Goal: Information Seeking & Learning: Check status

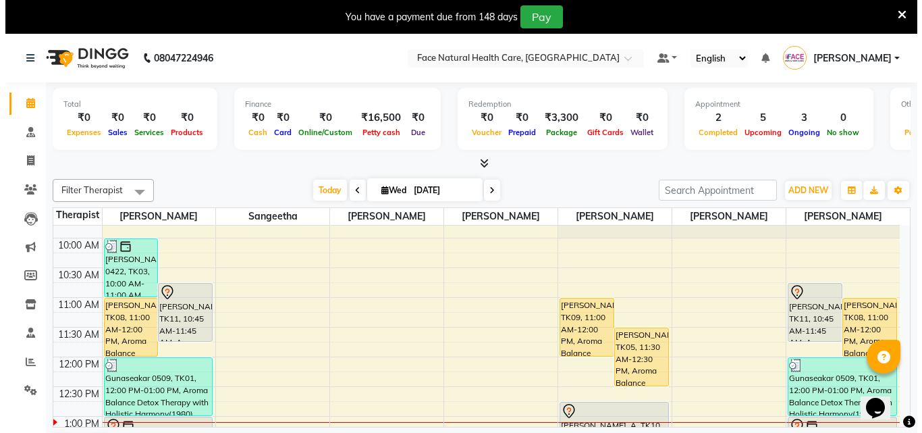
scroll to position [68, 0]
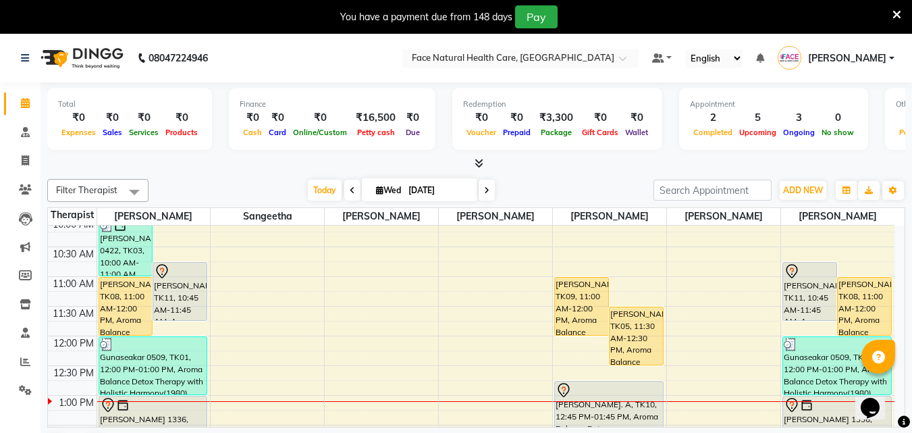
click at [896, 16] on icon at bounding box center [896, 15] width 9 height 12
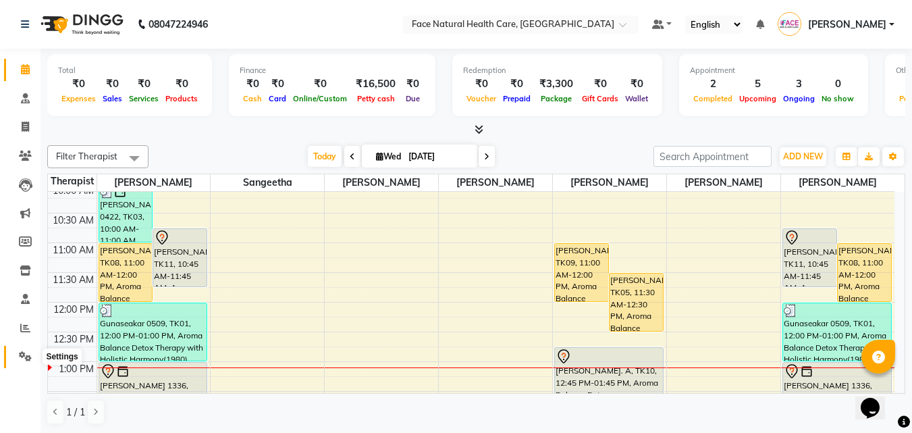
click at [24, 355] on icon at bounding box center [25, 356] width 13 height 10
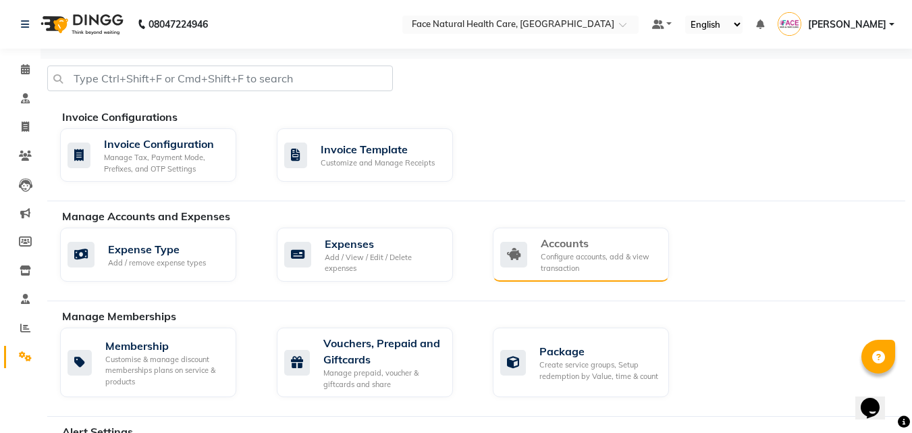
click at [590, 254] on div "Configure accounts, add & view transaction" at bounding box center [599, 262] width 117 height 22
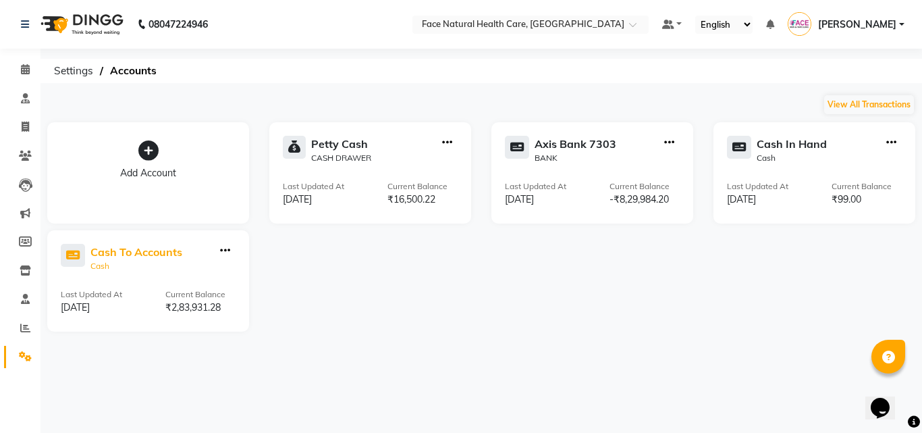
click at [117, 250] on div "Cash To Accounts" at bounding box center [136, 252] width 92 height 16
select select "5054"
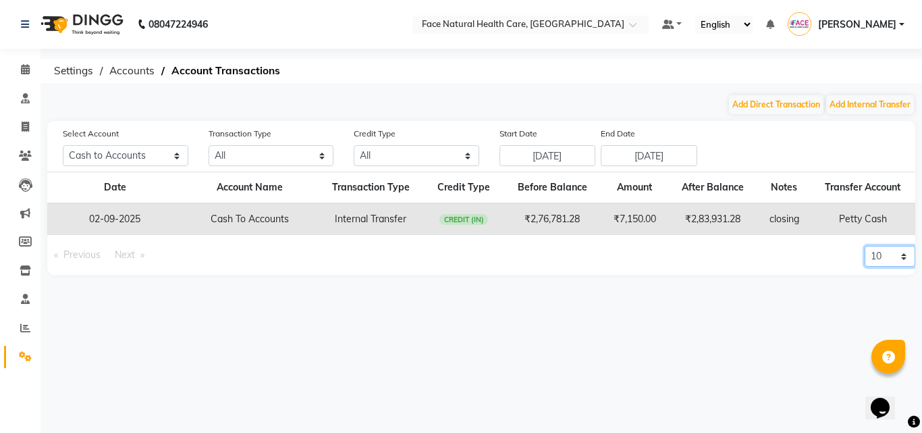
click at [882, 262] on select "10 20 50 100" at bounding box center [890, 256] width 51 height 21
select select "100"
click at [865, 246] on select "10 20 50 100" at bounding box center [890, 256] width 51 height 21
click at [525, 157] on input "[DATE]" at bounding box center [548, 155] width 97 height 21
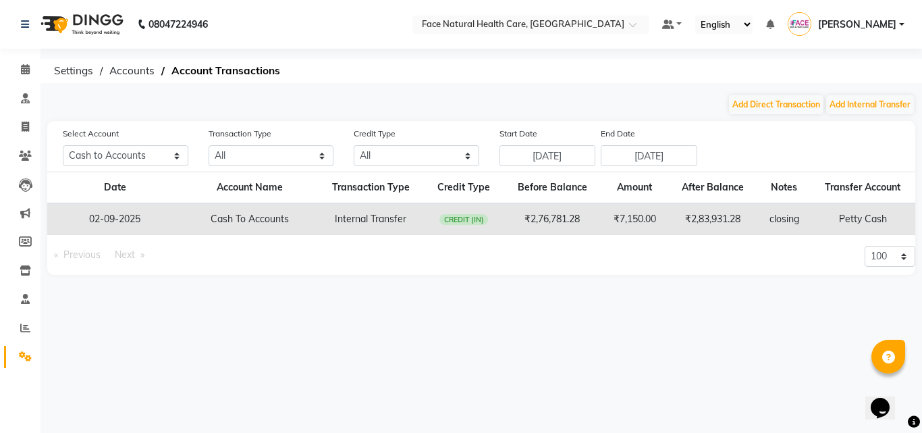
select select "8"
select select "2025"
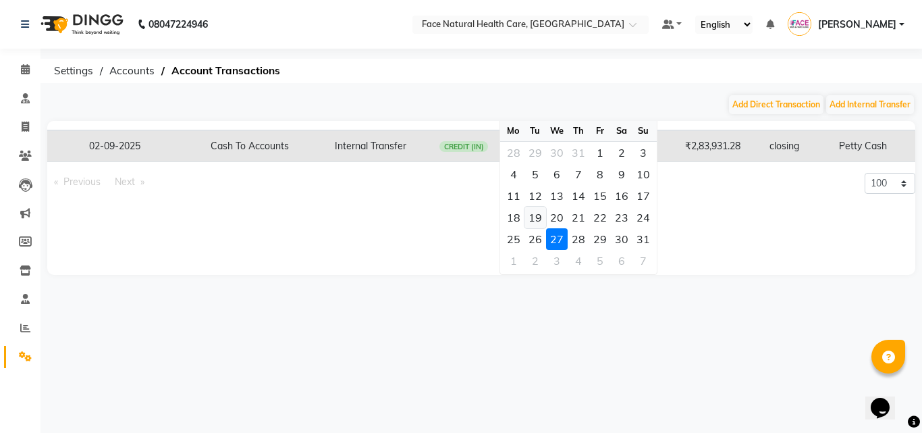
click at [541, 213] on div "19" at bounding box center [536, 218] width 22 height 22
type input "[DATE]"
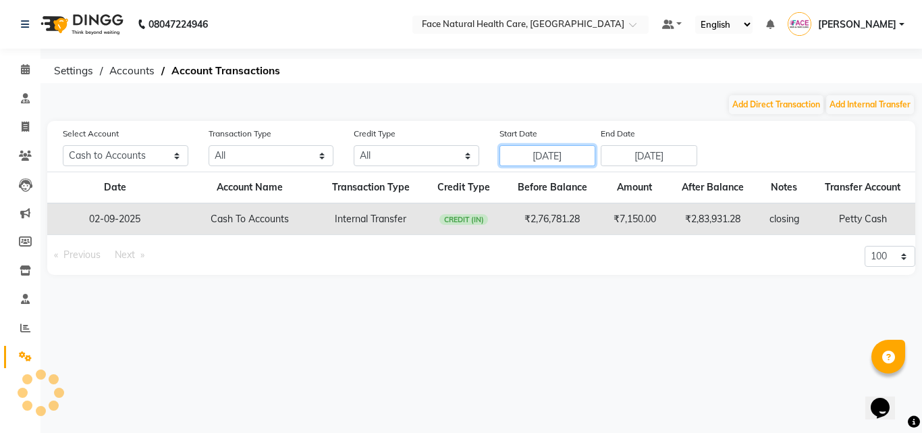
scroll to position [0, 0]
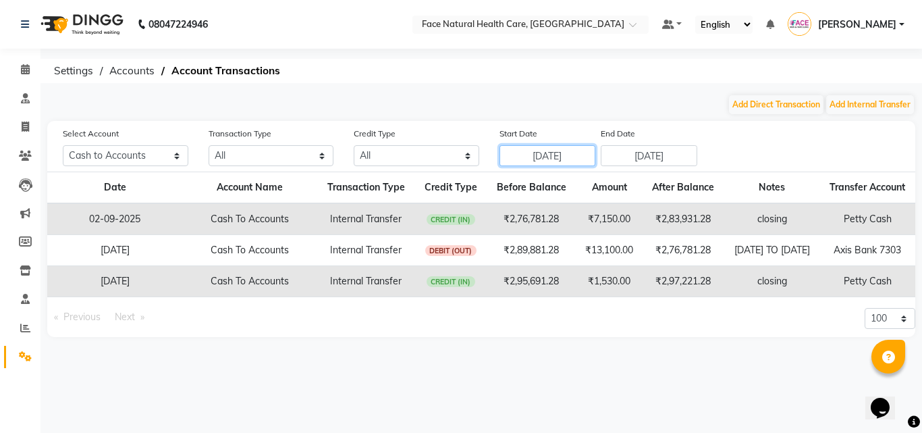
click at [517, 157] on input "[DATE]" at bounding box center [548, 155] width 97 height 21
select select "8"
select select "2025"
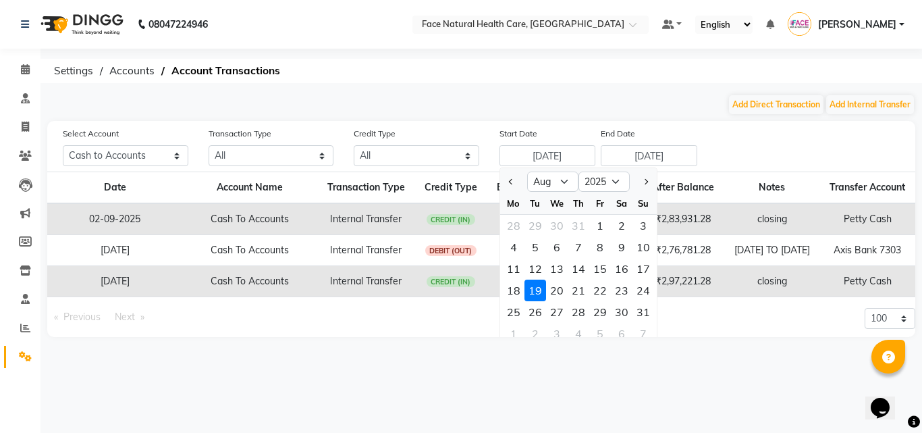
click at [600, 225] on div "1" at bounding box center [600, 226] width 22 height 22
type input "[DATE]"
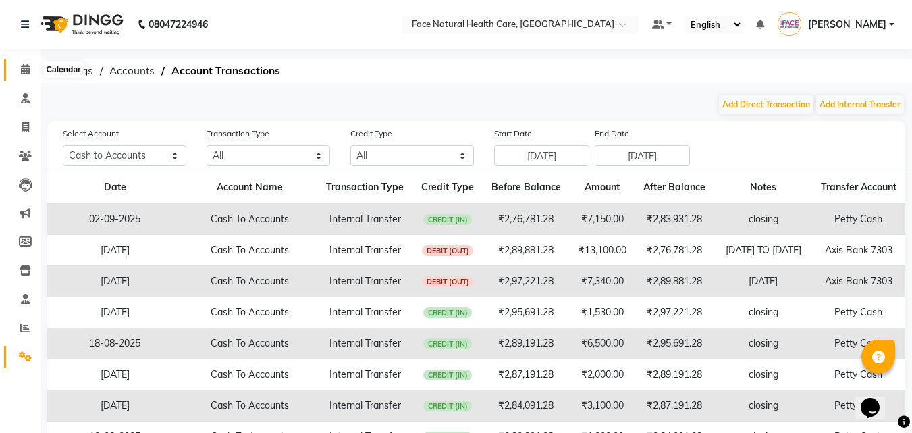
click at [28, 68] on icon at bounding box center [25, 69] width 9 height 10
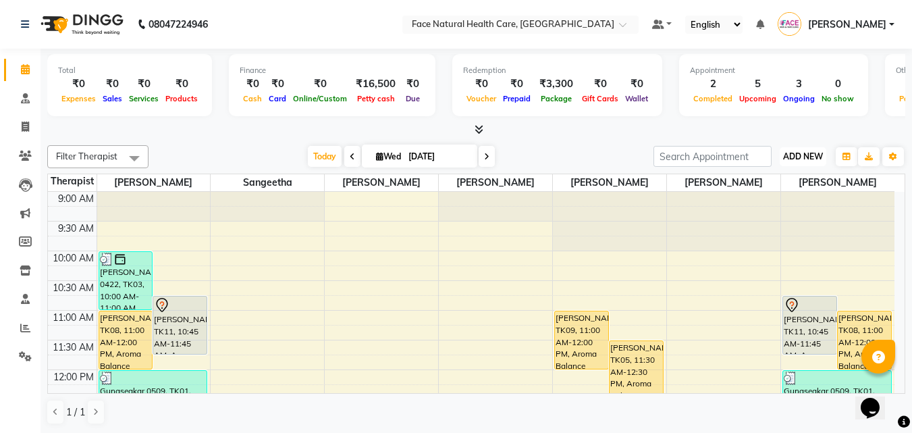
click at [808, 155] on span "ADD NEW" at bounding box center [803, 156] width 40 height 10
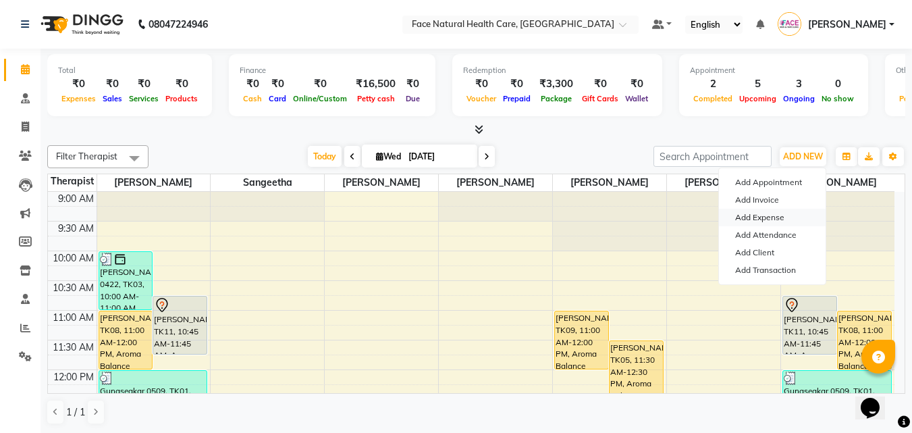
click at [769, 218] on link "Add Expense" at bounding box center [772, 218] width 107 height 18
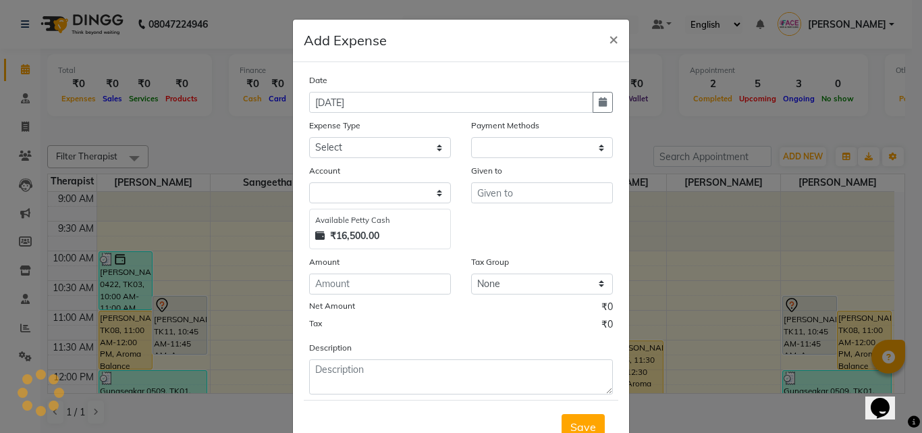
select select "1"
select select "4610"
click at [593, 102] on button "button" at bounding box center [603, 102] width 20 height 21
select select "9"
select select "2025"
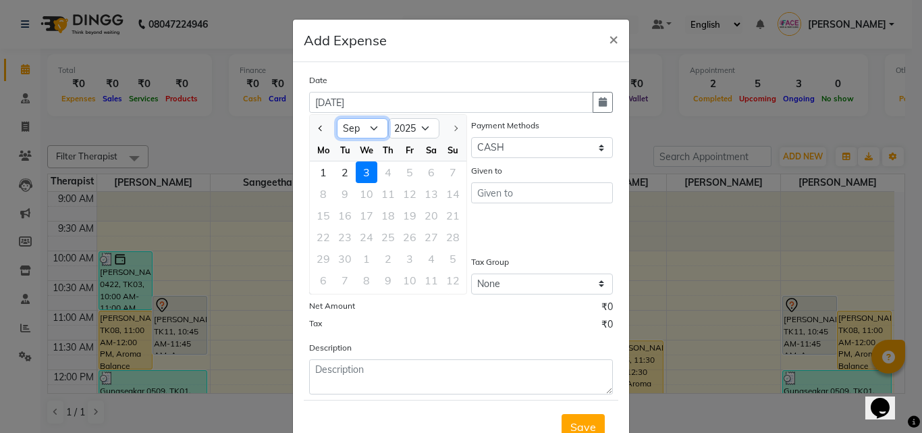
click at [372, 130] on select "Jan Feb Mar Apr May Jun [DATE] Aug Sep" at bounding box center [362, 128] width 51 height 20
select select "8"
click at [337, 118] on select "Jan Feb Mar Apr May Jun [DATE] Aug Sep" at bounding box center [362, 128] width 51 height 20
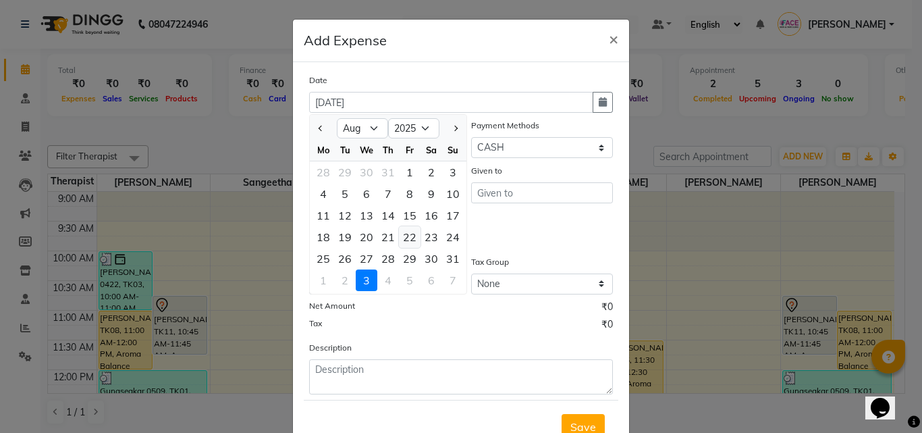
click at [407, 235] on div "22" at bounding box center [410, 237] width 22 height 22
type input "[DATE]"
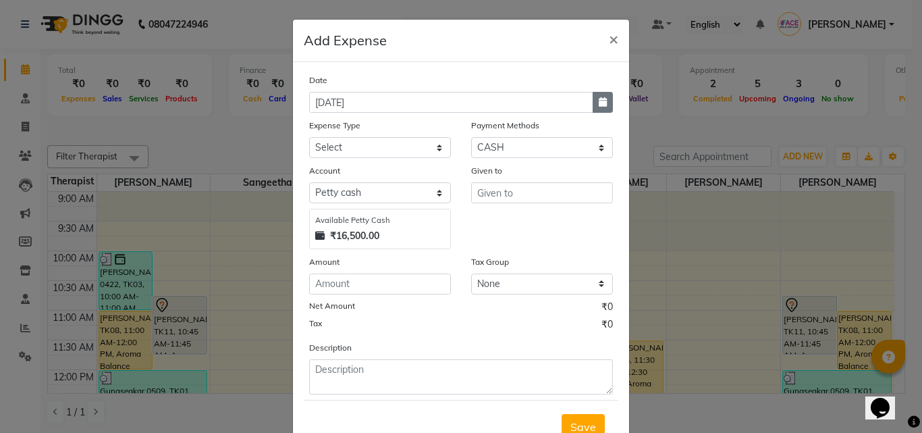
click at [601, 108] on button "button" at bounding box center [603, 102] width 20 height 21
select select "8"
select select "2025"
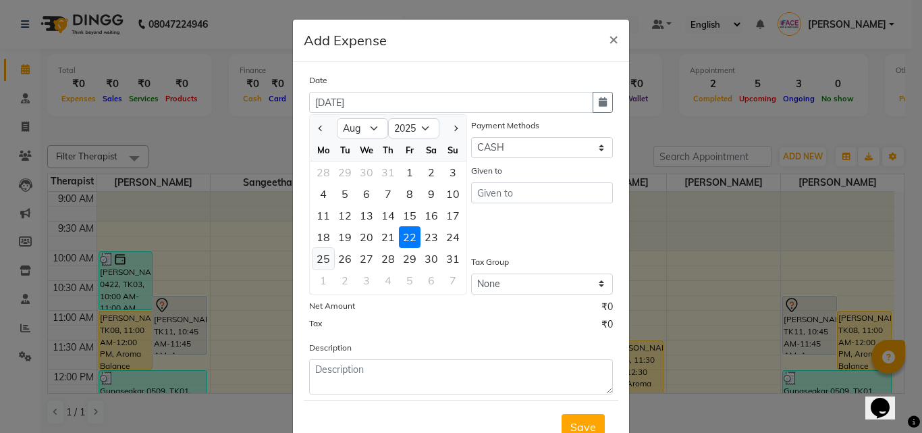
click at [319, 255] on div "25" at bounding box center [324, 259] width 22 height 22
type input "[DATE]"
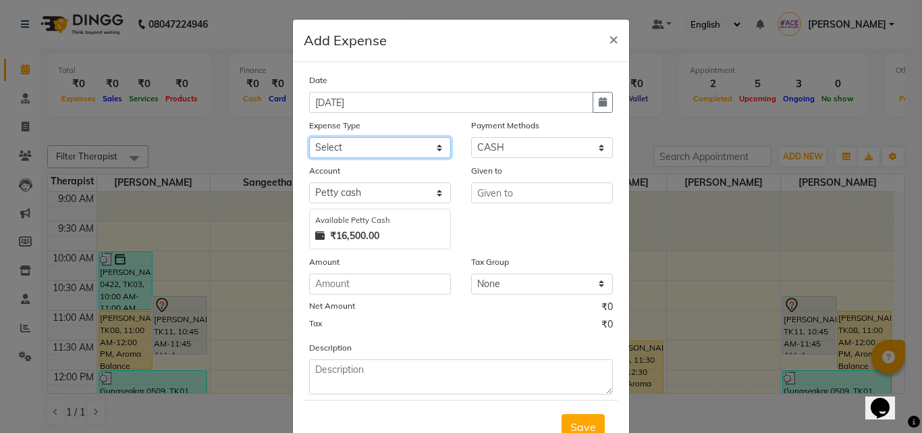
click at [396, 149] on select "Select Advance Salary Bank charges Bio Waste Cash transfer to bank Cash transfe…" at bounding box center [380, 147] width 142 height 21
select select "11645"
click at [309, 137] on select "Select Advance Salary Bank charges Bio Waste Cash transfer to bank Cash transfe…" at bounding box center [380, 147] width 142 height 21
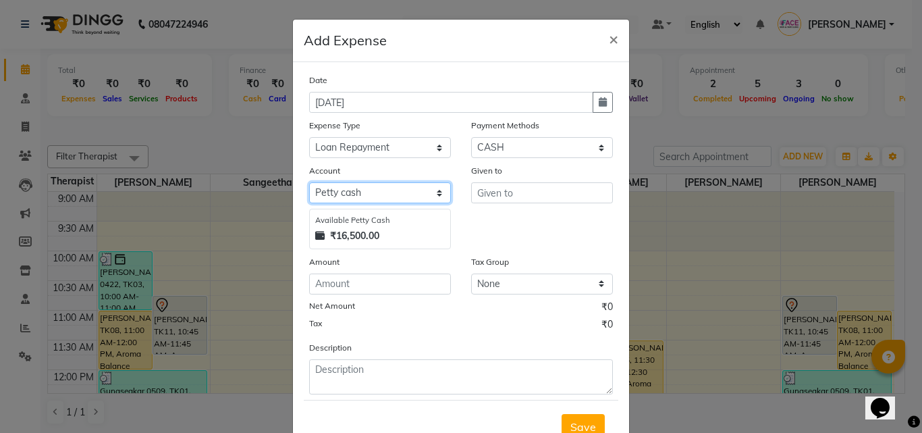
click at [394, 191] on select "Select [PERSON_NAME] cash Axis Bank 7303 Cash in hand Cash to Accounts" at bounding box center [380, 192] width 142 height 21
select select "5054"
click at [309, 182] on select "Select [PERSON_NAME] cash Axis Bank 7303 Cash in hand Cash to Accounts" at bounding box center [380, 192] width 142 height 21
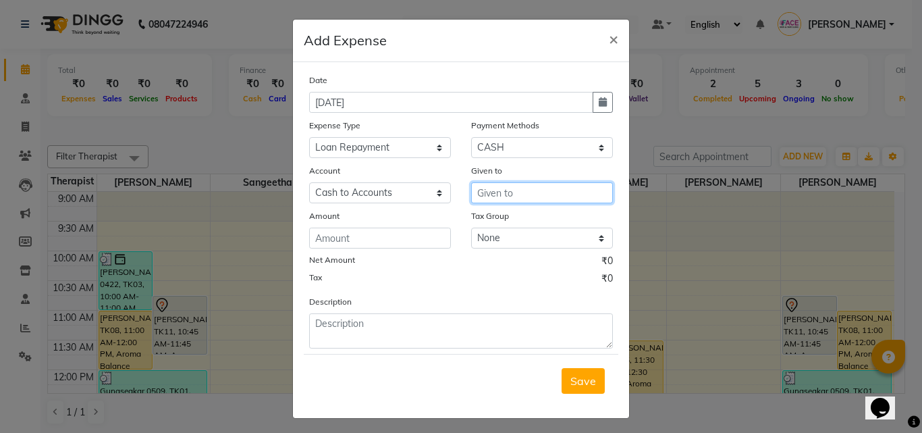
click at [533, 195] on input "text" at bounding box center [542, 192] width 142 height 21
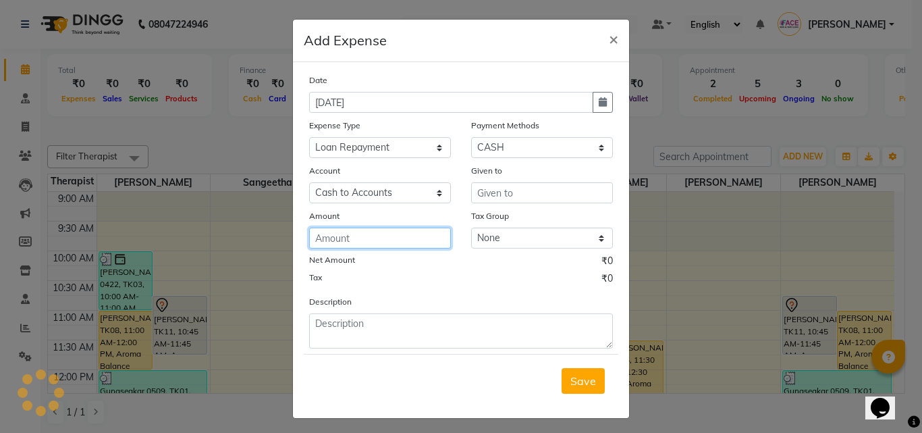
click at [356, 239] on input "number" at bounding box center [380, 237] width 142 height 21
type input "1520"
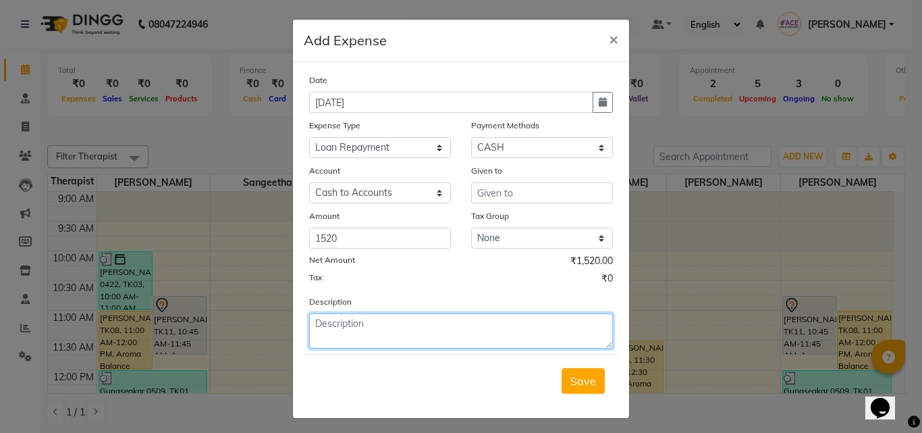
click at [346, 317] on textarea at bounding box center [461, 330] width 304 height 35
type textarea "[DATE]"
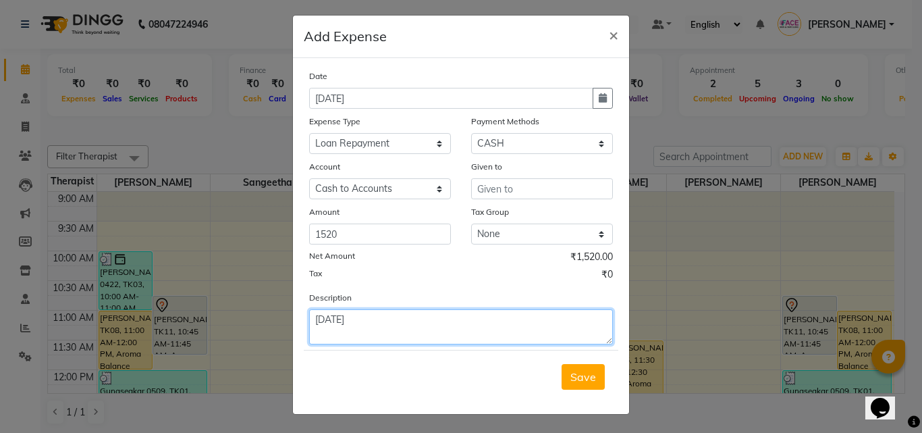
scroll to position [5, 0]
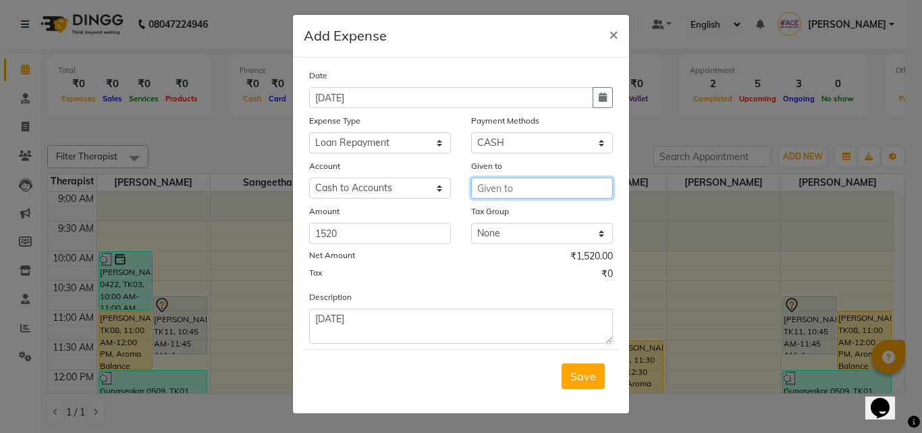
click at [520, 188] on input "text" at bounding box center [542, 188] width 142 height 21
type input "savithri"
click at [473, 277] on div "Tax ₹0" at bounding box center [461, 276] width 304 height 18
click at [588, 375] on span "Save" at bounding box center [583, 376] width 26 height 14
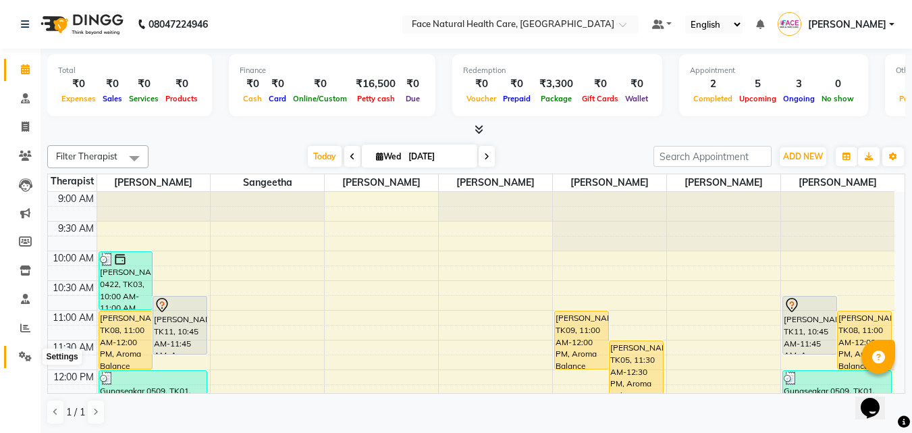
click at [26, 350] on span at bounding box center [26, 357] width 24 height 16
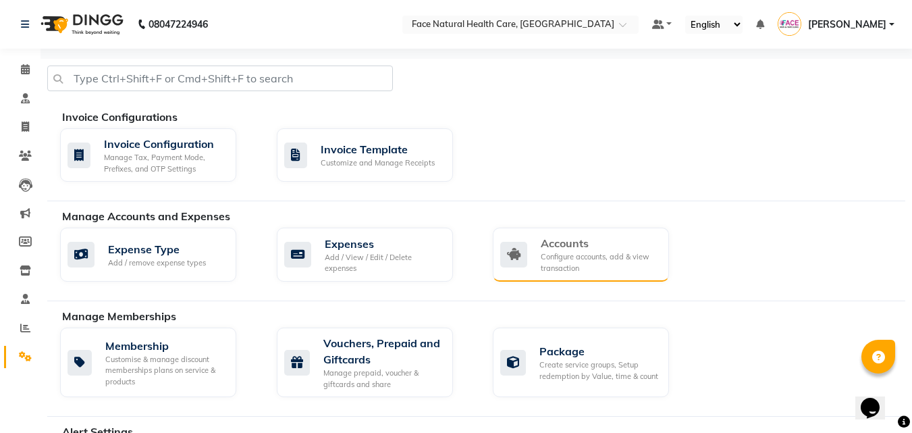
click at [547, 255] on div "Configure accounts, add & view transaction" at bounding box center [599, 262] width 117 height 22
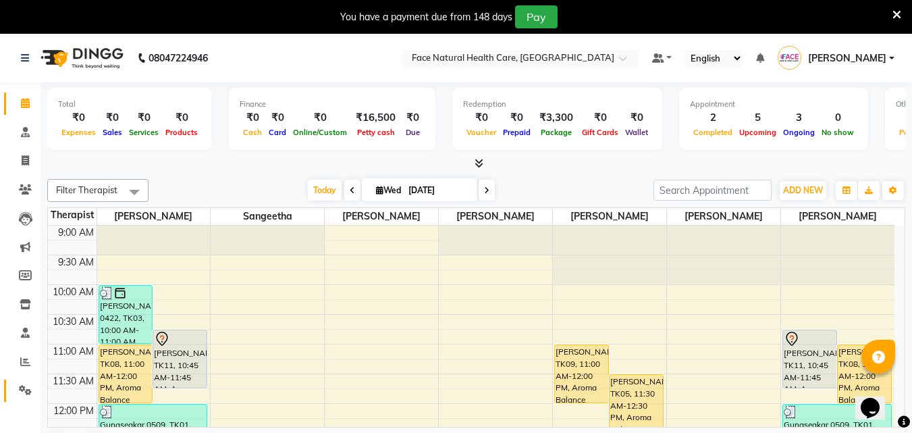
click at [16, 381] on link "Settings" at bounding box center [20, 390] width 32 height 22
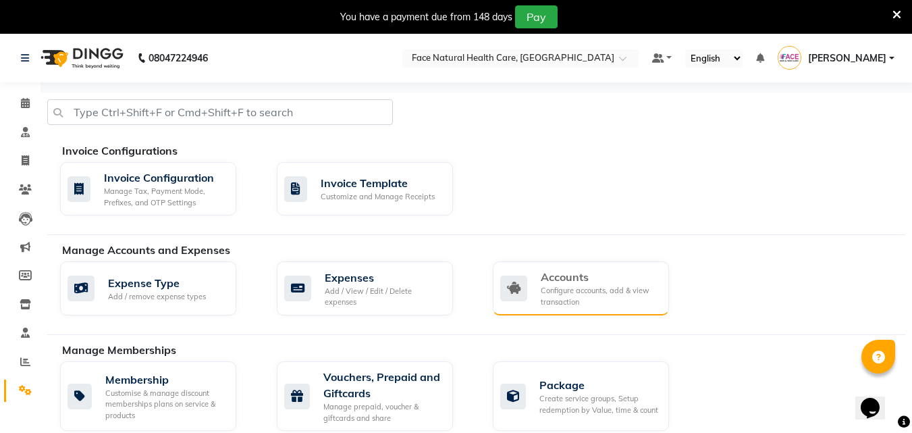
click at [576, 284] on div "Accounts" at bounding box center [599, 277] width 117 height 16
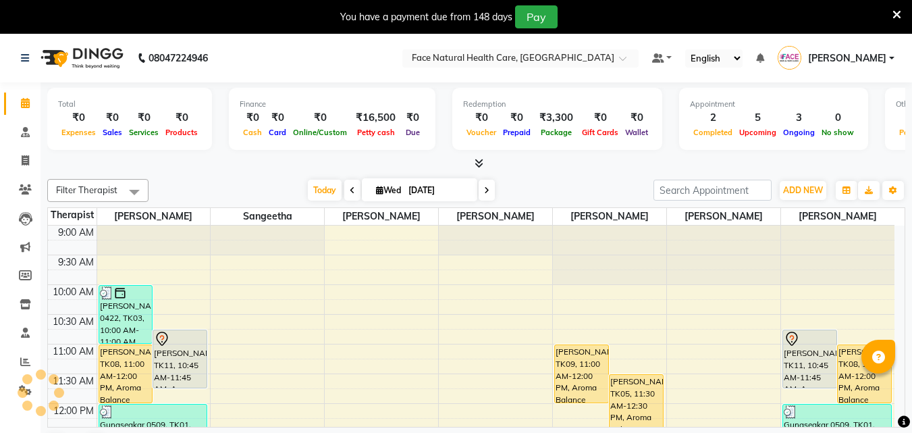
click at [899, 12] on icon at bounding box center [896, 15] width 9 height 12
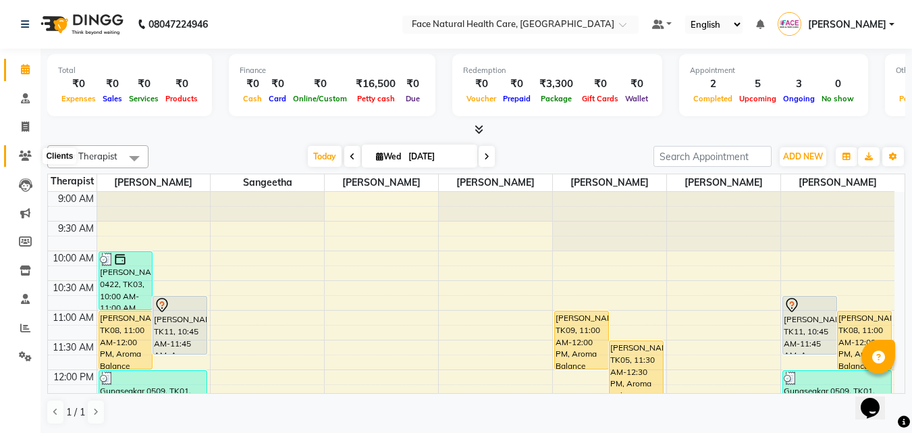
click at [21, 149] on span at bounding box center [26, 157] width 24 height 16
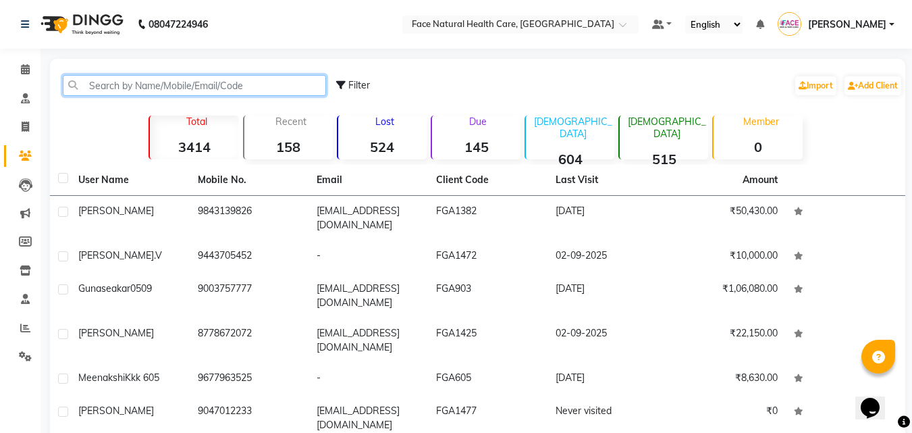
click at [226, 84] on input "text" at bounding box center [194, 85] width 263 height 21
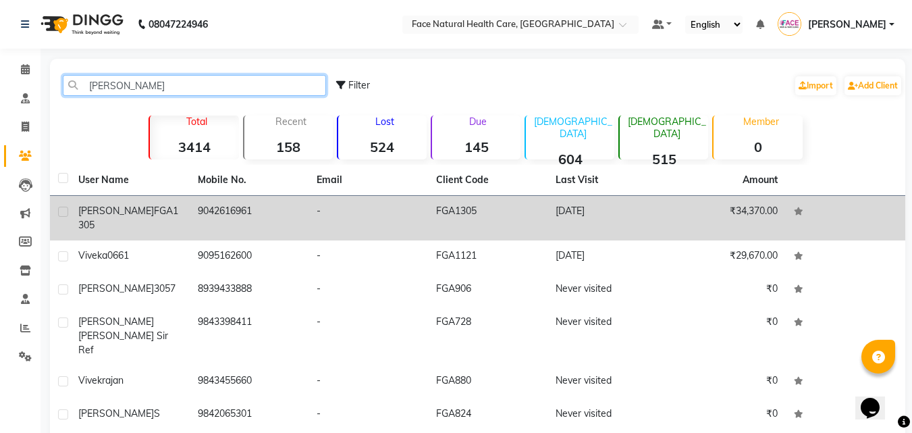
type input "vivek"
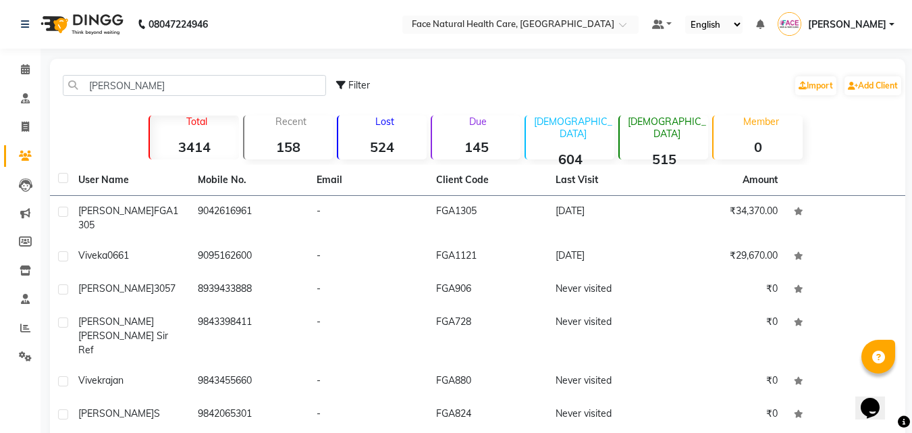
click at [508, 215] on td "FGA1305" at bounding box center [487, 218] width 119 height 45
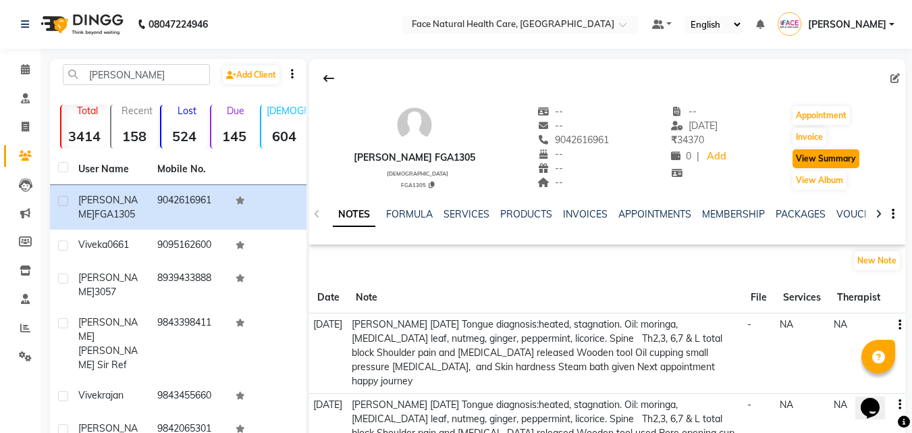
click at [838, 158] on button "View Summary" at bounding box center [825, 158] width 67 height 19
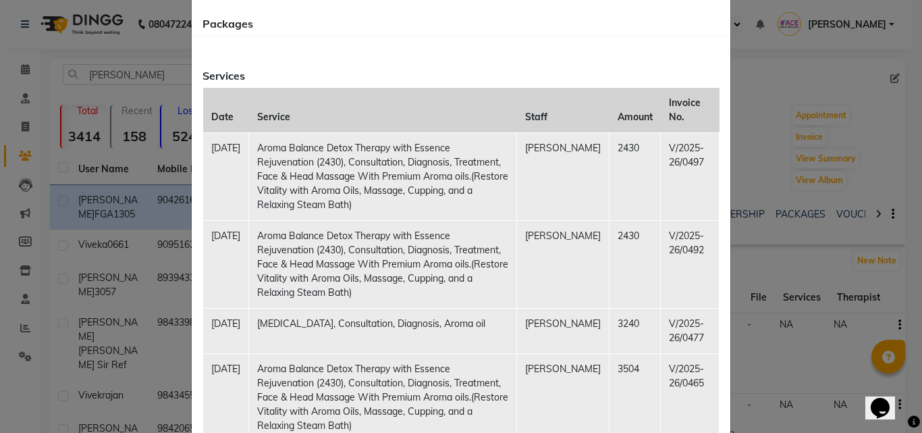
scroll to position [89, 0]
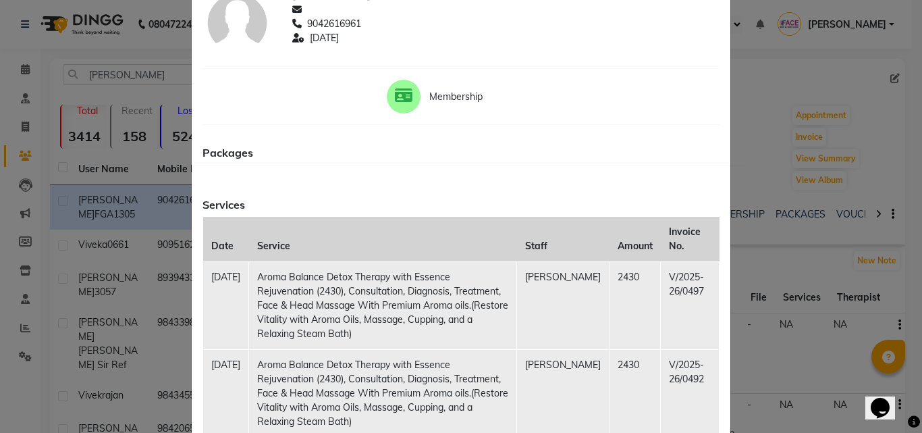
click at [232, 151] on h6 "Packages" at bounding box center [461, 152] width 517 height 13
click at [234, 175] on div "Packages" at bounding box center [460, 158] width 537 height 35
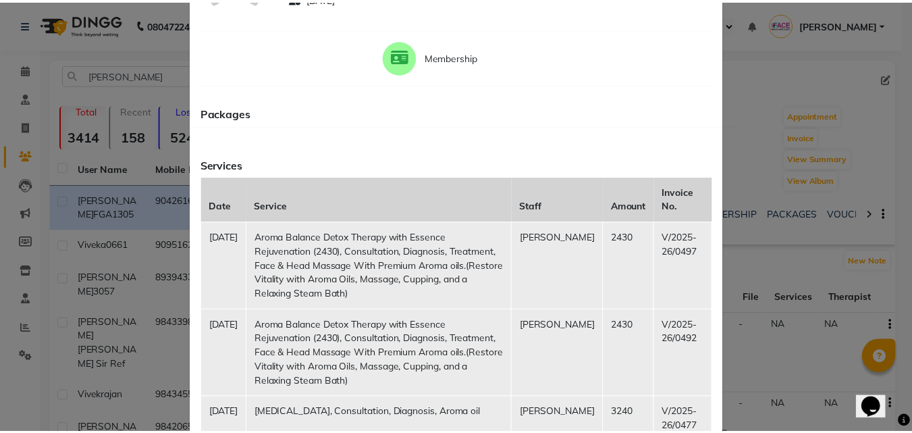
scroll to position [0, 0]
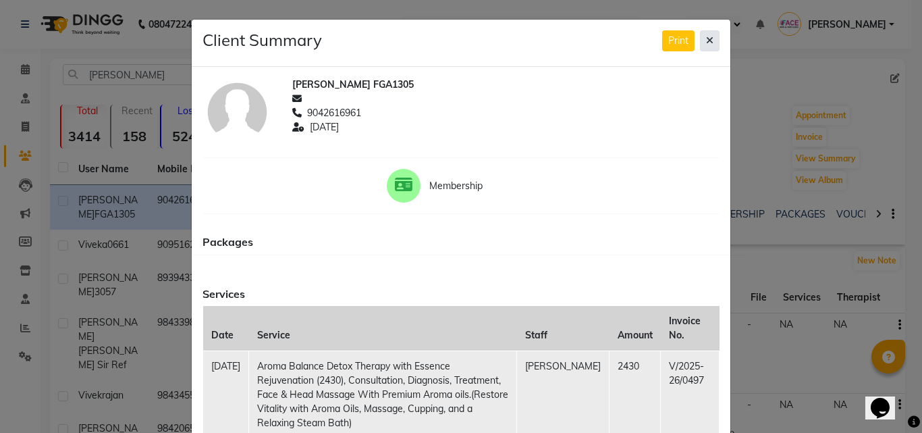
click at [709, 40] on button at bounding box center [710, 40] width 20 height 21
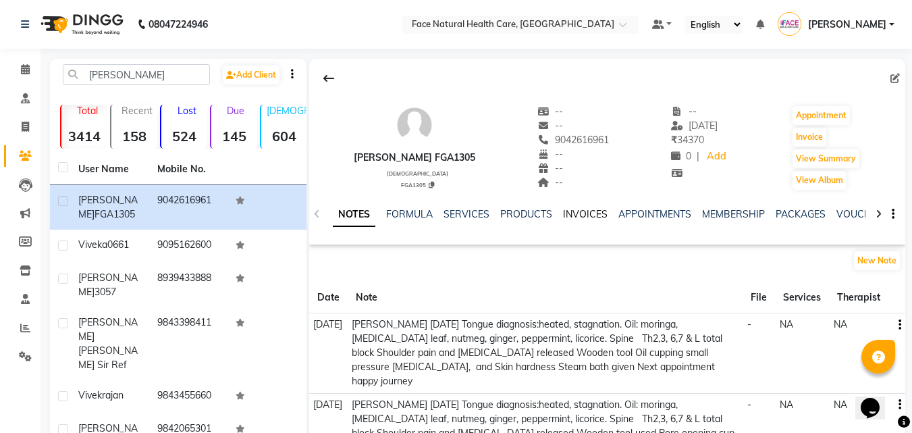
click at [563, 210] on link "INVOICES" at bounding box center [585, 214] width 45 height 12
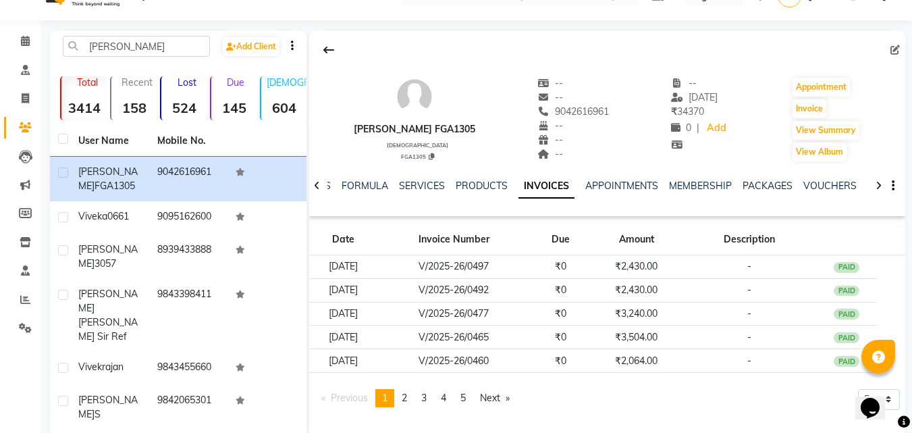
scroll to position [51, 0]
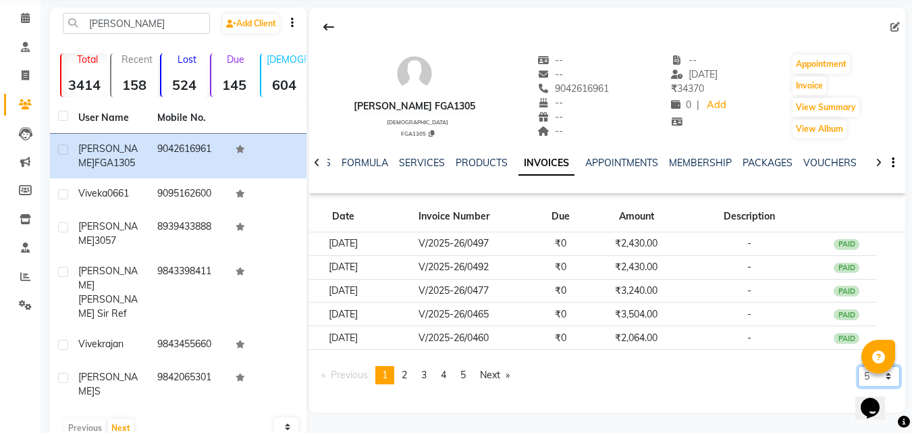
click at [863, 371] on select "5 10 50 100 500" at bounding box center [879, 376] width 42 height 21
select select "500"
click at [858, 387] on select "5 10 50 100 500" at bounding box center [879, 376] width 42 height 21
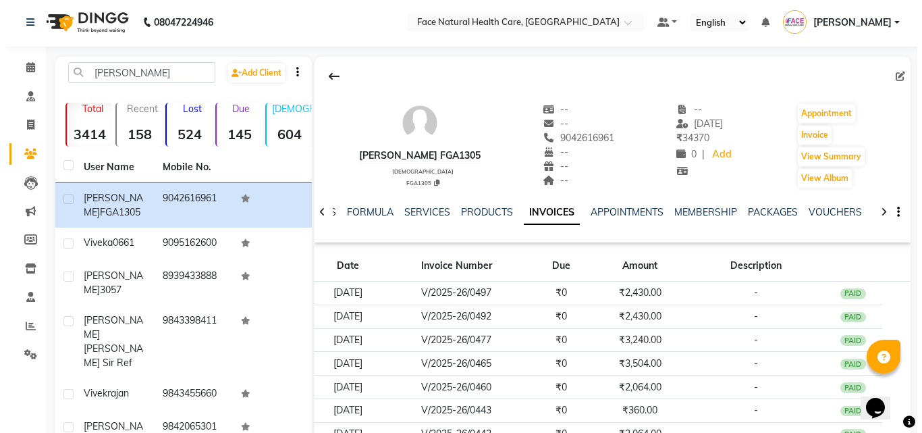
scroll to position [0, 0]
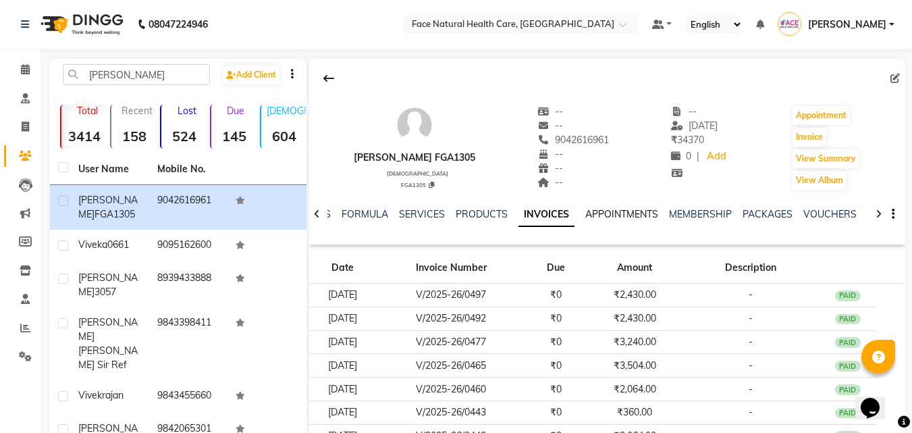
click at [597, 215] on link "APPOINTMENTS" at bounding box center [621, 214] width 73 height 12
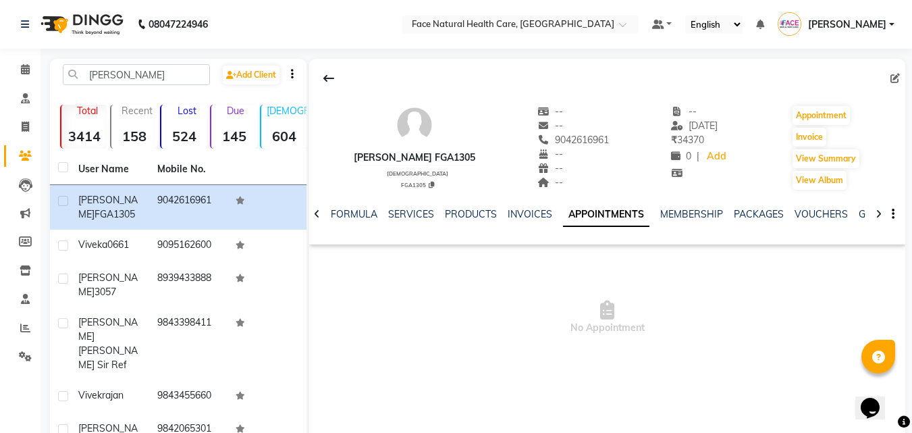
click at [668, 207] on div "MEMBERSHIP" at bounding box center [691, 214] width 63 height 14
click at [671, 213] on link "MEMBERSHIP" at bounding box center [691, 214] width 63 height 12
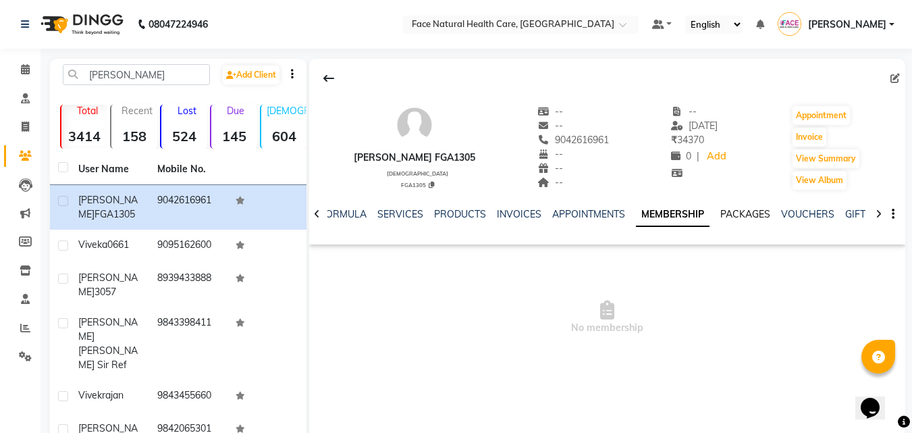
click at [726, 212] on link "PACKAGES" at bounding box center [745, 214] width 50 height 12
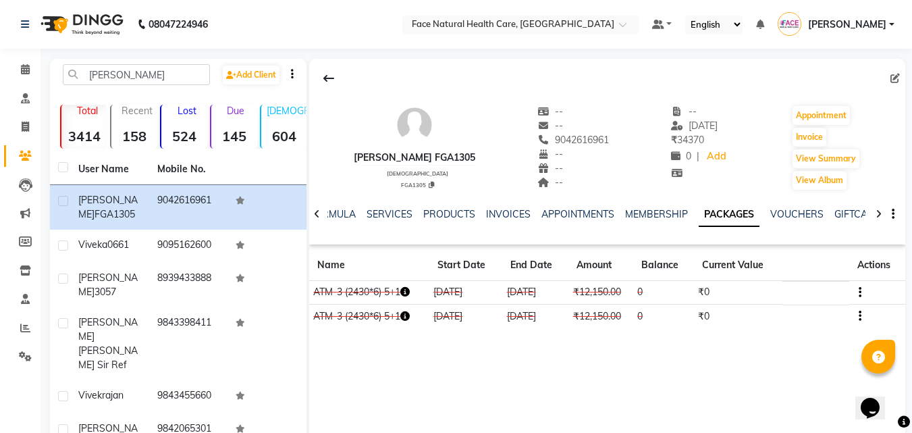
click at [805, 204] on div "NOTES FORMULA SERVICES PRODUCTS INVOICES APPOINTMENTS MEMBERSHIP PACKAGES VOUCH…" at bounding box center [607, 214] width 596 height 47
click at [803, 209] on link "VOUCHERS" at bounding box center [796, 214] width 53 height 12
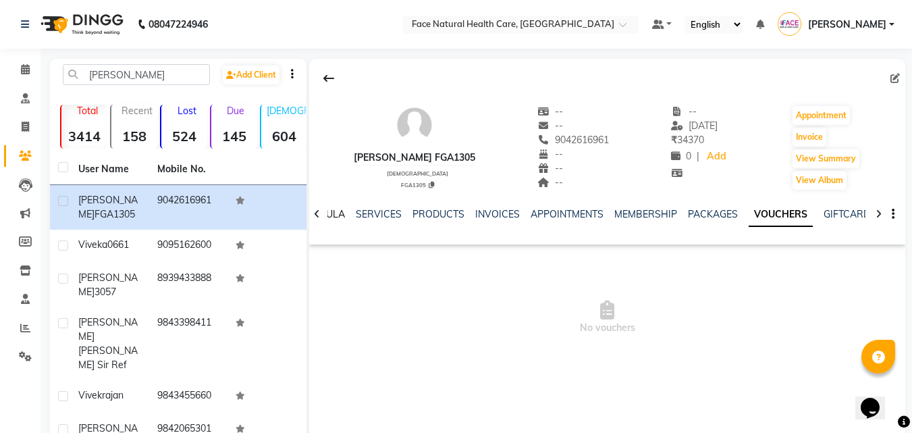
click at [333, 217] on link "FORMULA" at bounding box center [321, 214] width 47 height 12
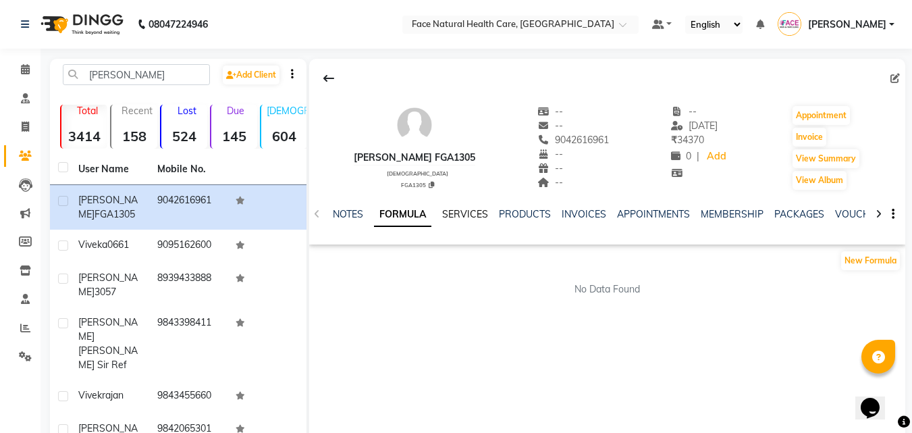
click at [450, 213] on link "SERVICES" at bounding box center [465, 214] width 46 height 12
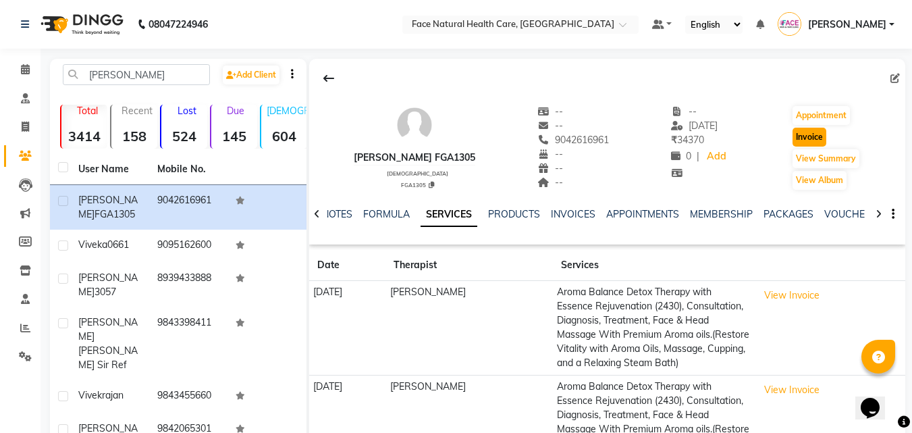
click at [799, 131] on button "Invoice" at bounding box center [809, 137] width 34 height 19
select select "service"
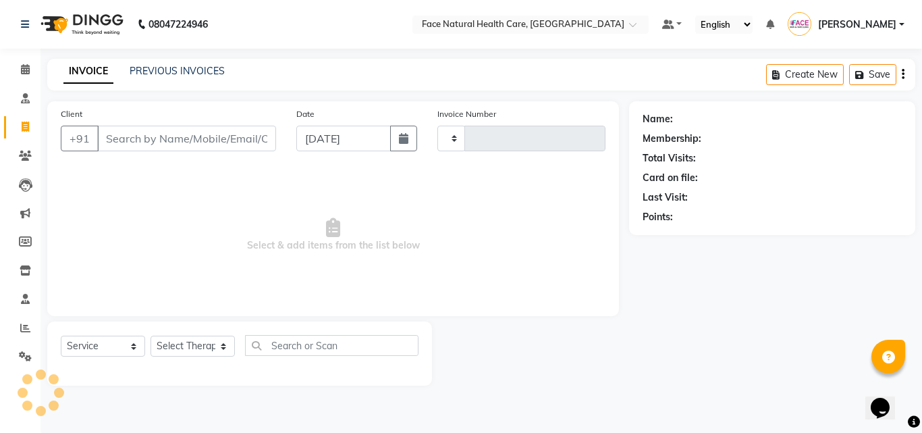
type input "1272"
select select "5675"
type input "9042616961"
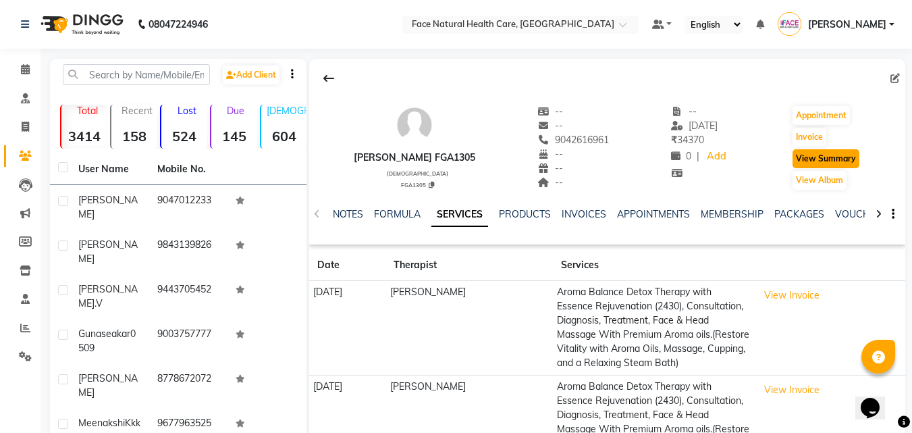
click at [798, 157] on button "View Summary" at bounding box center [825, 158] width 67 height 19
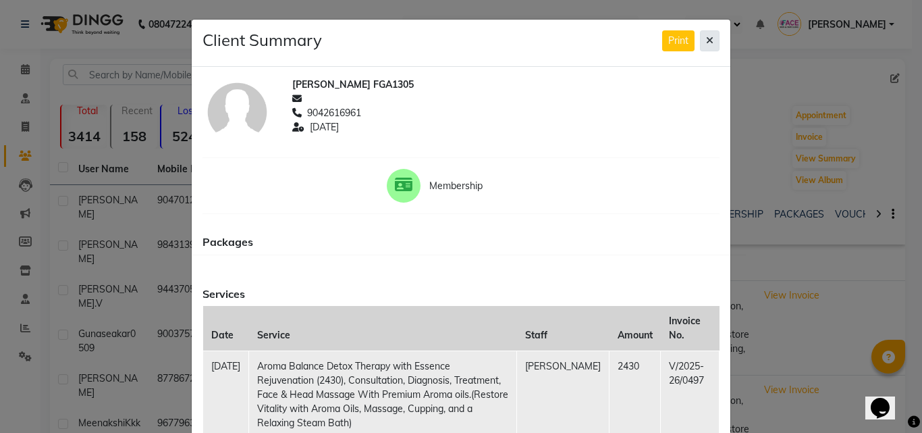
click at [706, 36] on icon at bounding box center [709, 40] width 7 height 9
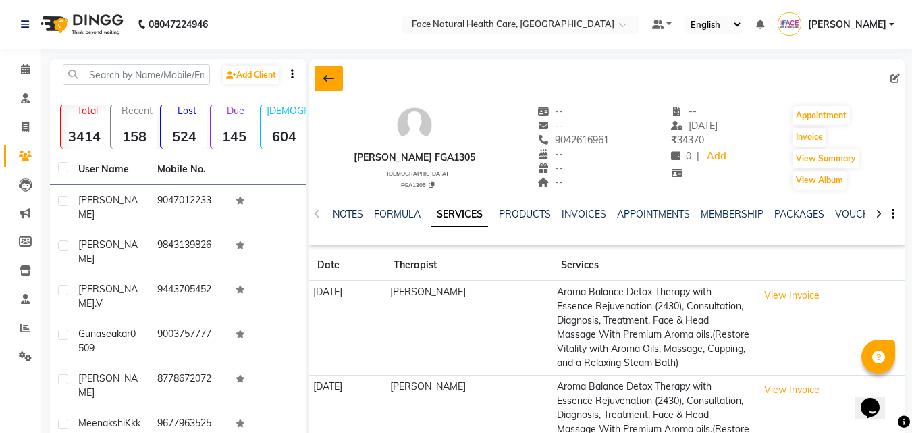
click at [321, 72] on button at bounding box center [329, 78] width 28 height 26
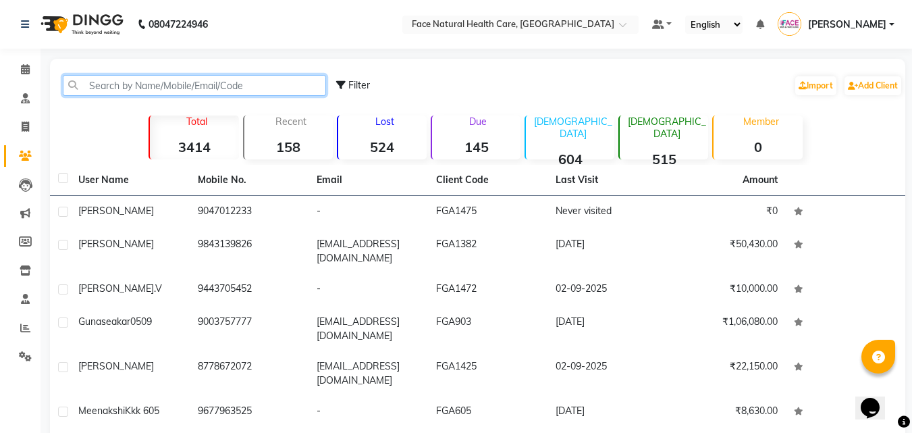
click at [125, 86] on input "text" at bounding box center [194, 85] width 263 height 21
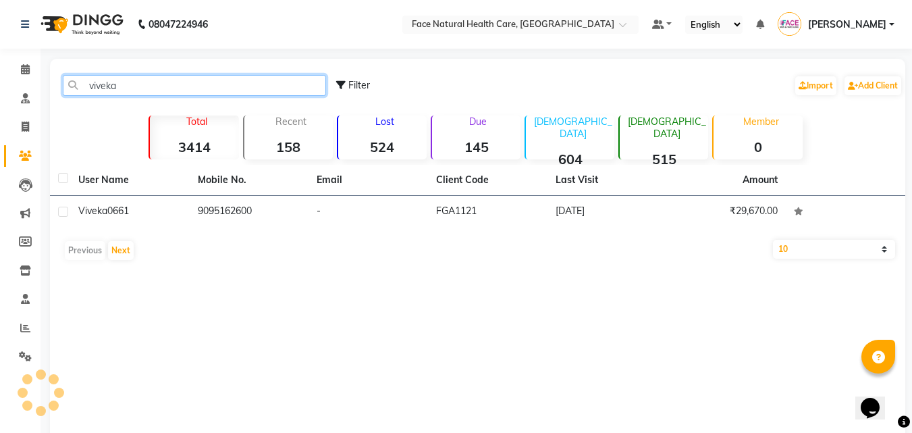
type input "viveka"
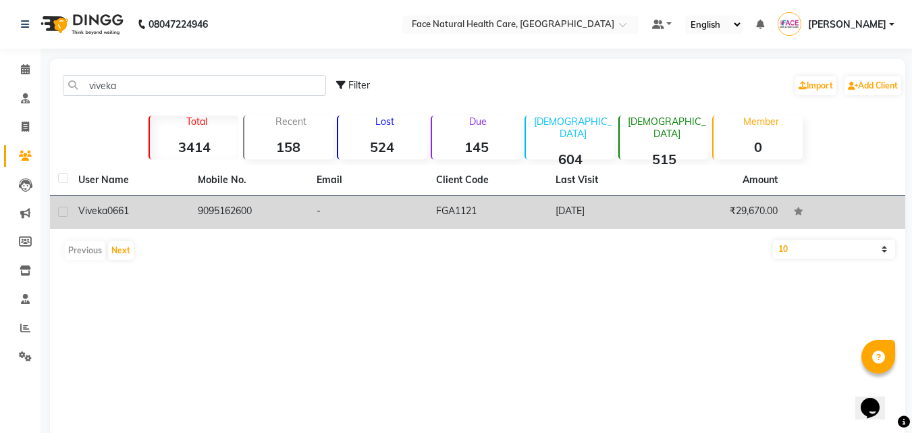
click at [196, 204] on td "9095162600" at bounding box center [249, 212] width 119 height 33
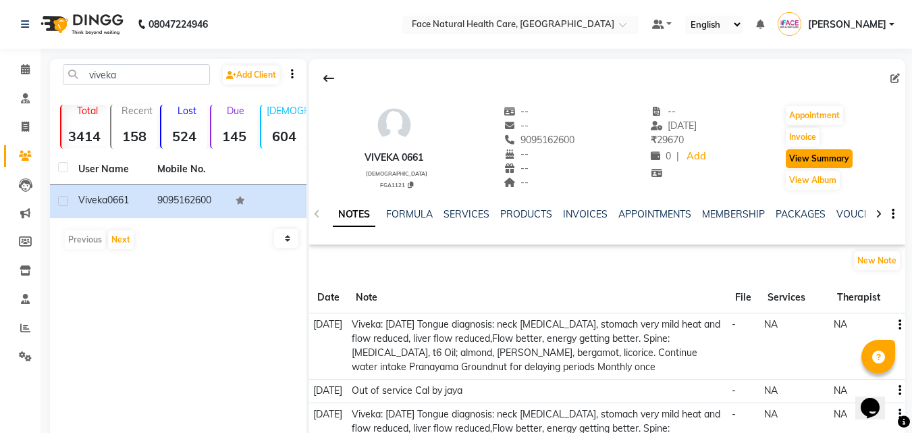
click at [802, 157] on button "View Summary" at bounding box center [819, 158] width 67 height 19
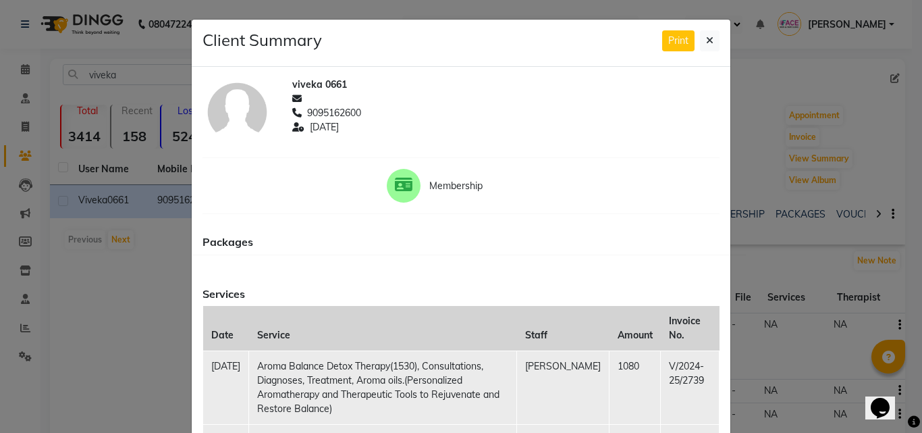
click at [715, 36] on div "Client Summary Print" at bounding box center [461, 43] width 539 height 47
click at [711, 38] on button at bounding box center [710, 40] width 20 height 21
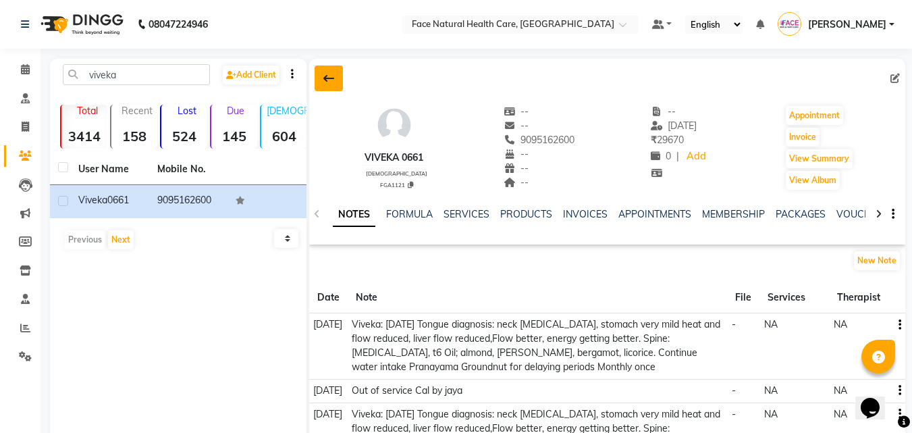
click at [320, 76] on button at bounding box center [329, 78] width 28 height 26
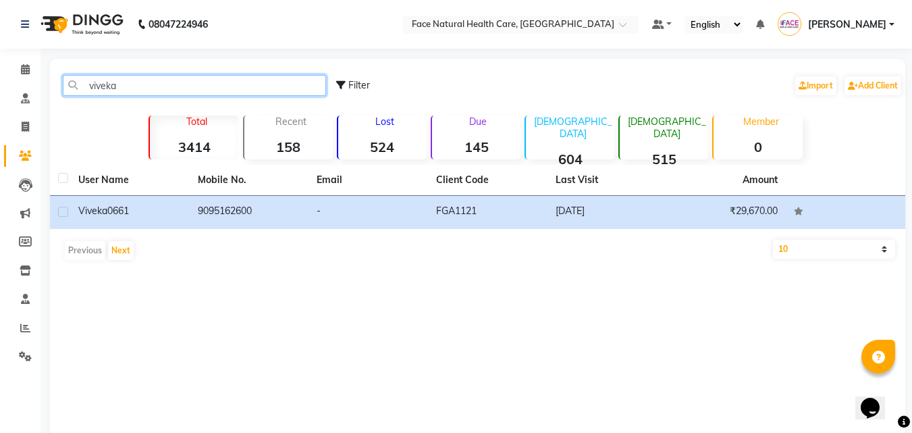
drag, startPoint x: 253, startPoint y: 92, endPoint x: 90, endPoint y: 88, distance: 162.8
click at [90, 88] on input "viveka" at bounding box center [194, 85] width 263 height 21
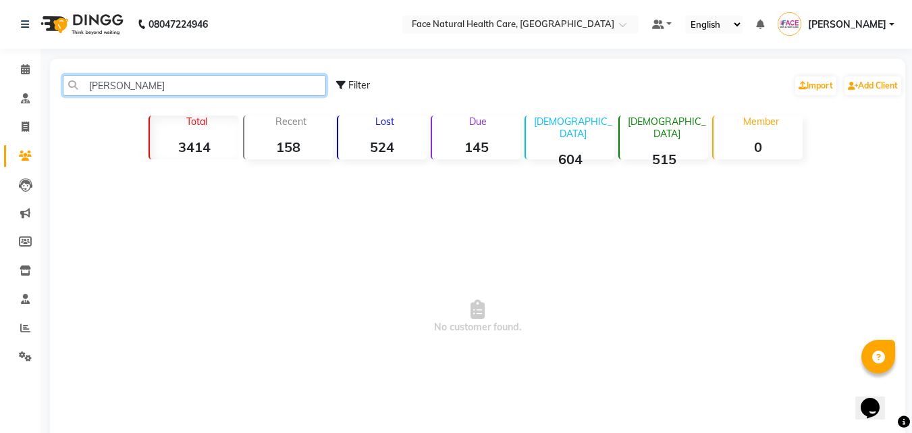
click at [145, 82] on input "vijay kumar" at bounding box center [194, 85] width 263 height 21
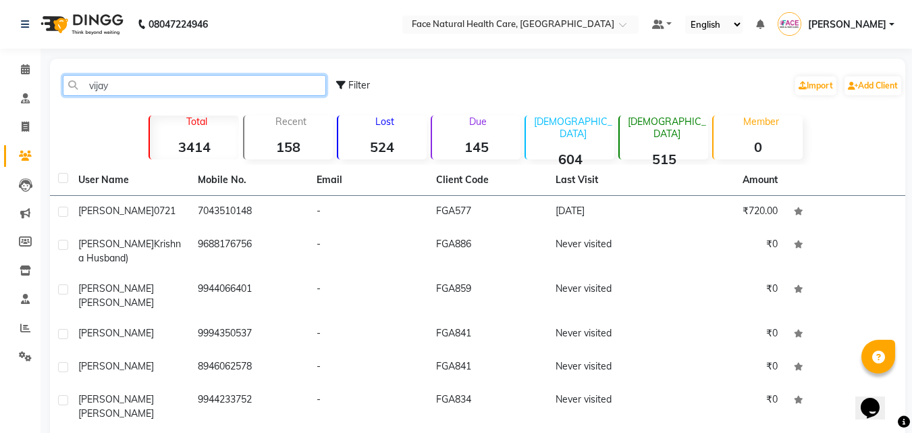
type input "vijay"
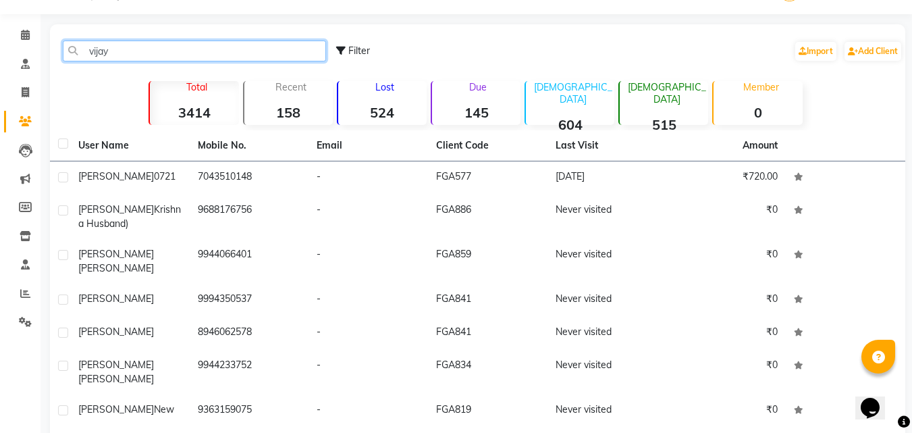
scroll to position [53, 0]
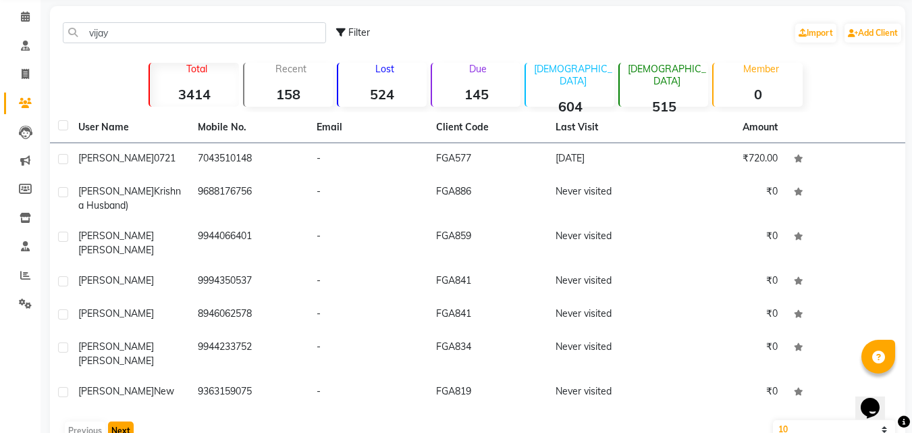
click at [126, 421] on button "Next" at bounding box center [121, 430] width 26 height 19
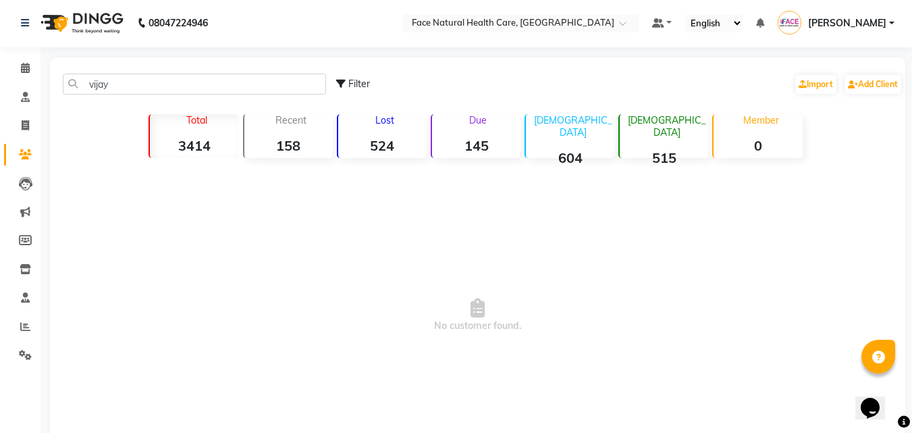
scroll to position [0, 0]
click at [18, 153] on span at bounding box center [26, 157] width 24 height 16
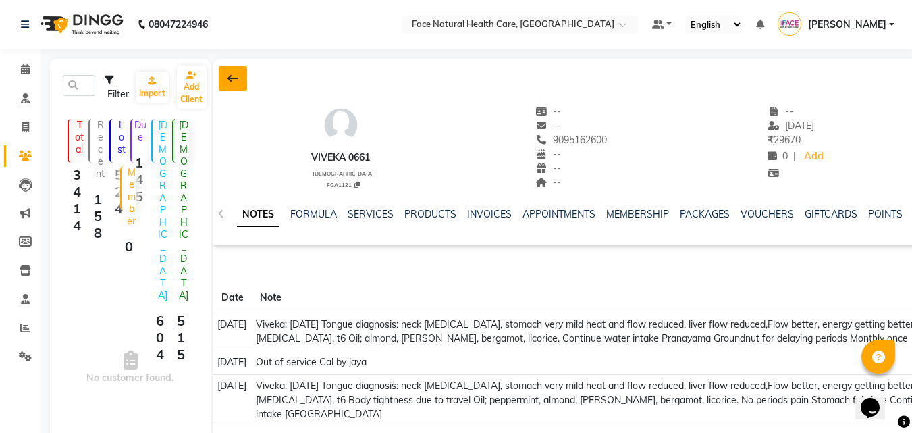
click at [234, 76] on icon at bounding box center [232, 78] width 11 height 11
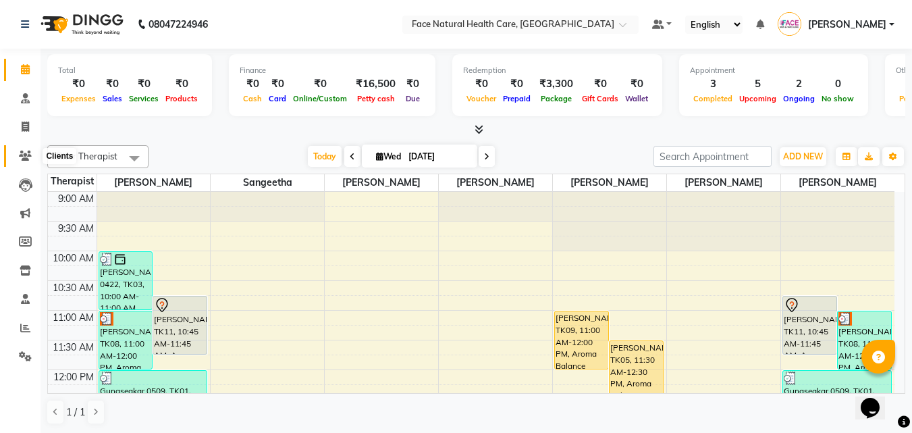
click at [21, 159] on icon at bounding box center [25, 156] width 13 height 10
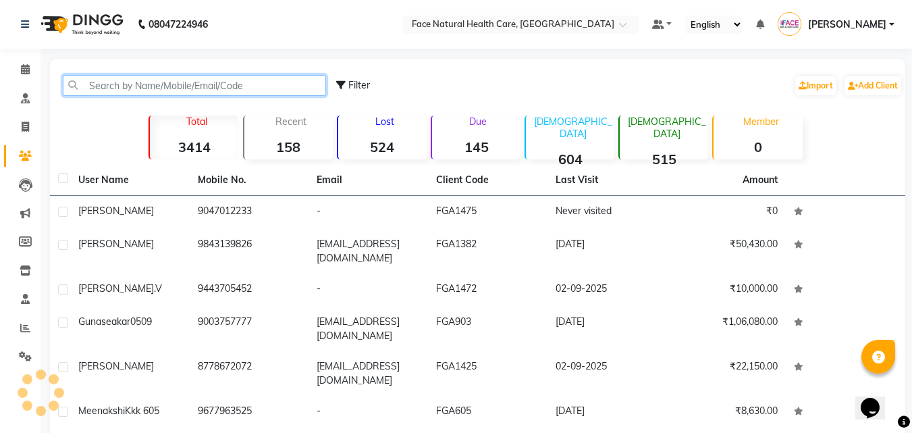
click at [180, 89] on input "text" at bounding box center [194, 85] width 263 height 21
type input "i"
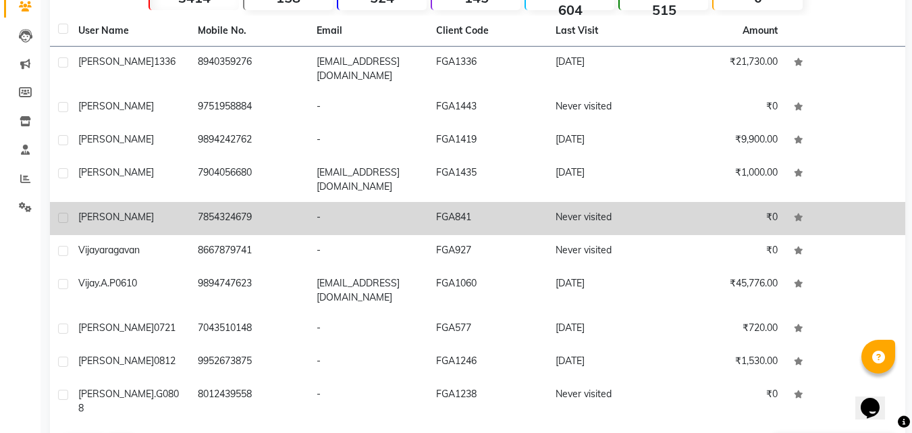
scroll to position [175, 0]
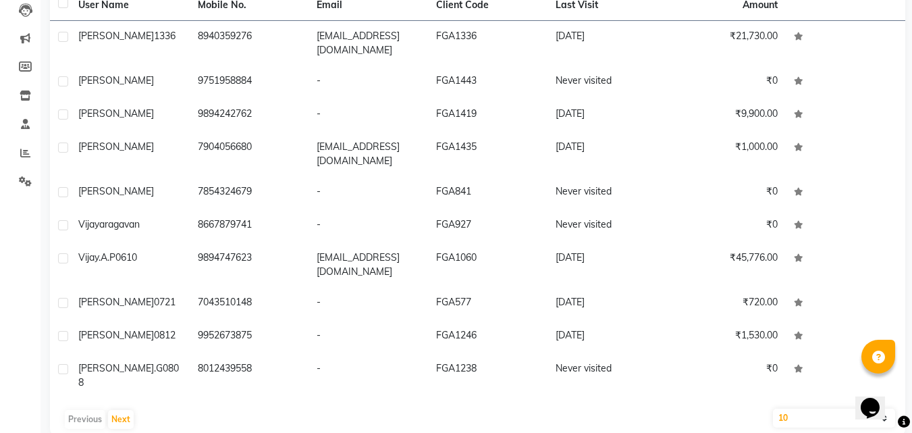
type input "vijay"
click at [796, 408] on select "10 50 100" at bounding box center [834, 417] width 122 height 19
select select "100"
click at [773, 408] on select "10 50 100" at bounding box center [834, 417] width 122 height 19
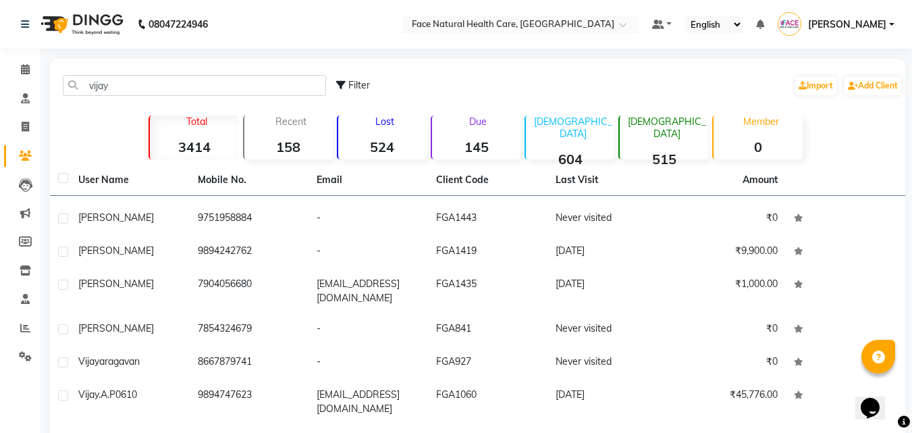
scroll to position [68, 0]
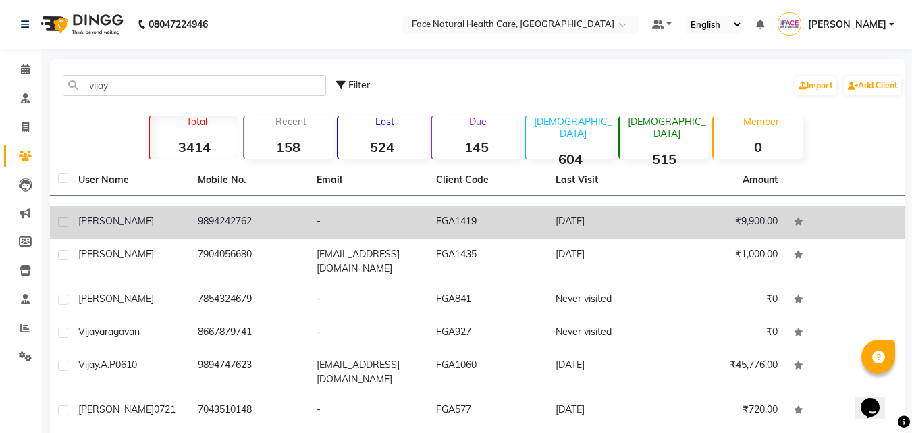
click at [468, 225] on td "FGA1419" at bounding box center [487, 222] width 119 height 33
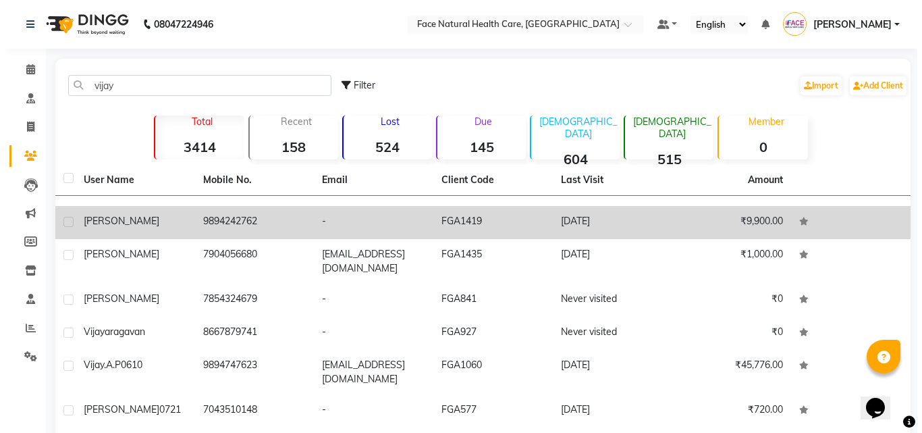
scroll to position [56, 0]
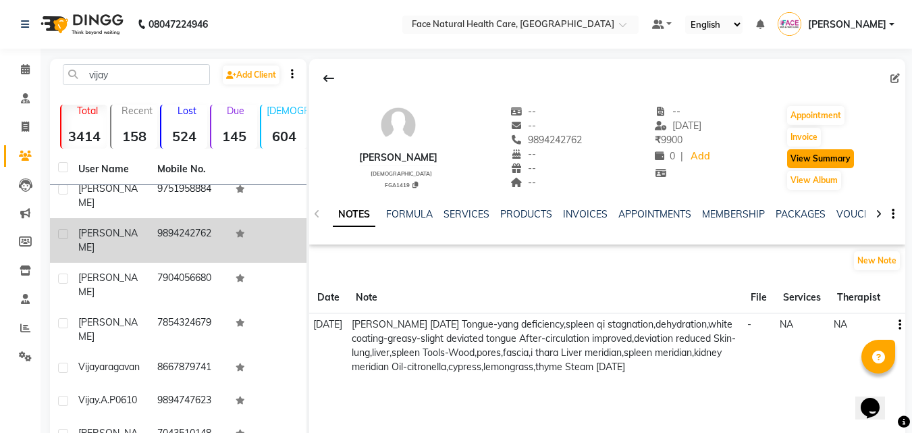
click at [823, 158] on button "View Summary" at bounding box center [820, 158] width 67 height 19
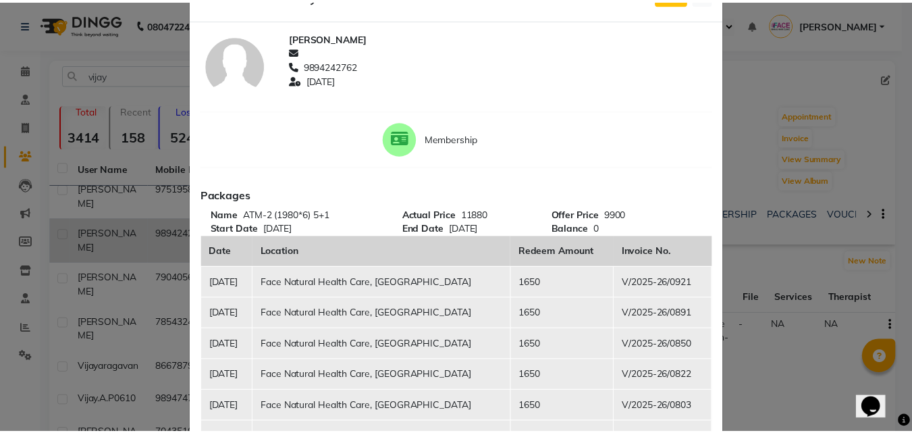
scroll to position [0, 0]
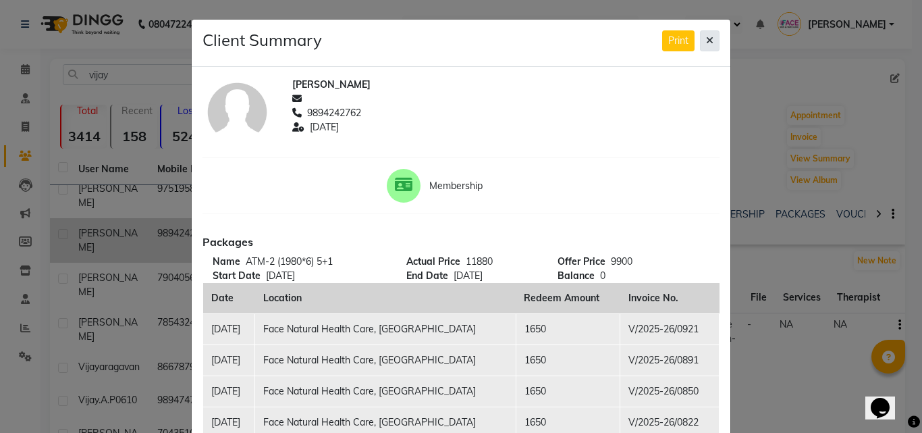
click at [706, 44] on icon at bounding box center [709, 40] width 7 height 9
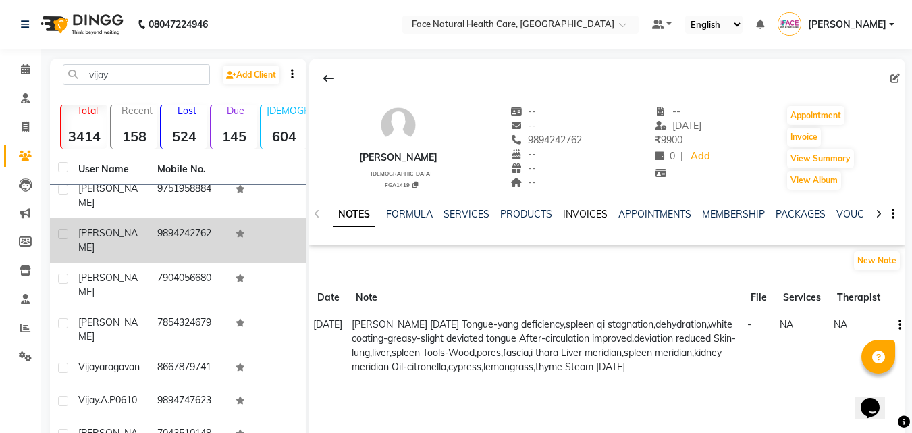
click at [574, 211] on link "INVOICES" at bounding box center [585, 214] width 45 height 12
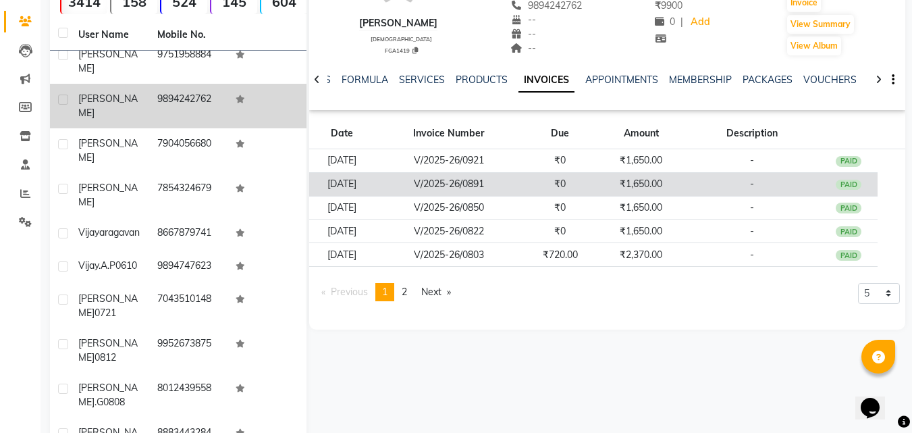
scroll to position [135, 0]
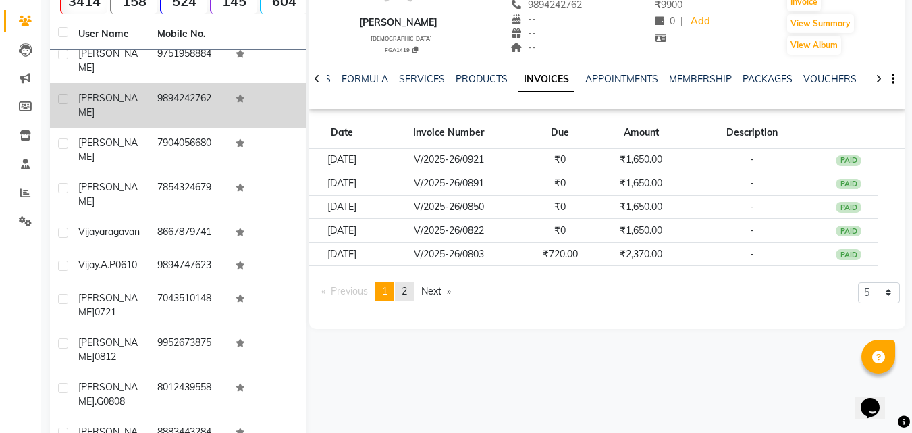
click at [407, 288] on span "2" at bounding box center [404, 291] width 5 height 12
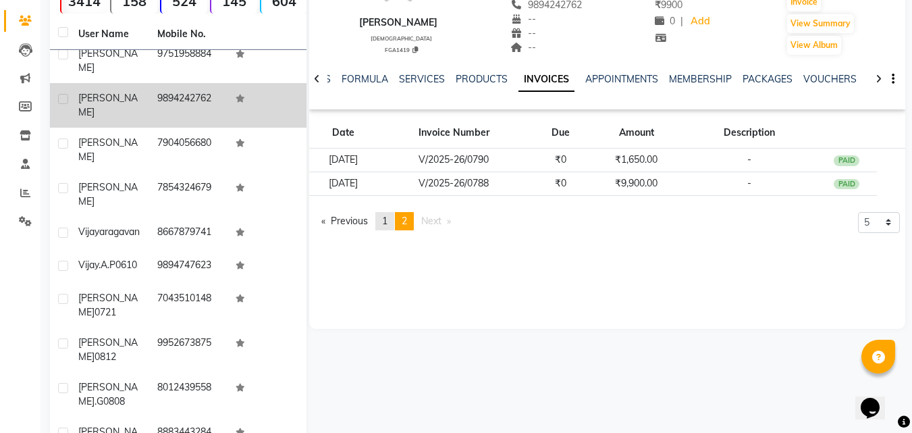
click at [383, 216] on link "page 1" at bounding box center [384, 221] width 19 height 18
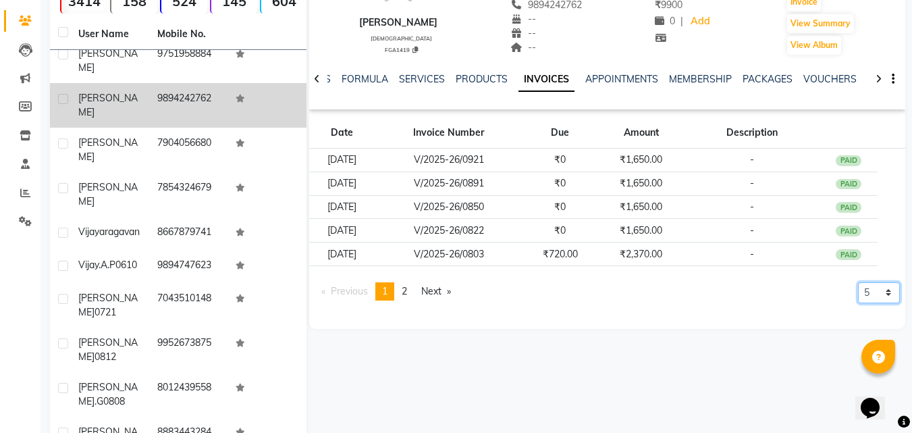
click at [874, 290] on select "5 10 50 100 500" at bounding box center [879, 292] width 42 height 21
select select "100"
click at [858, 303] on select "5 10 50 100 500" at bounding box center [879, 292] width 42 height 21
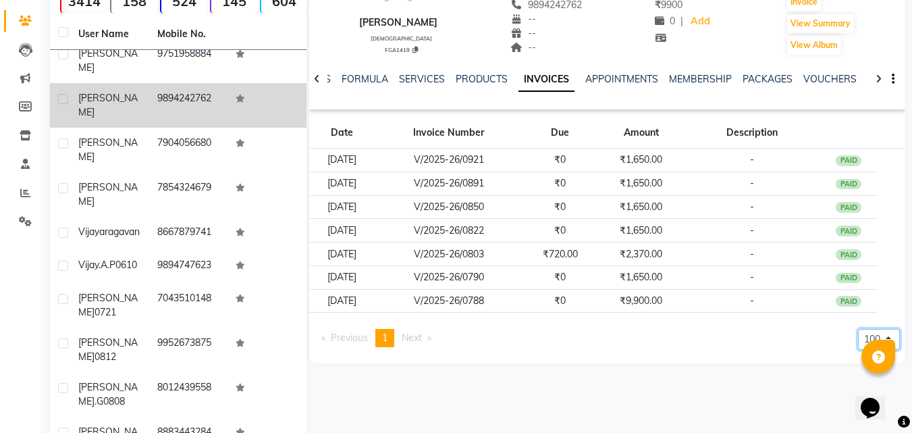
scroll to position [0, 0]
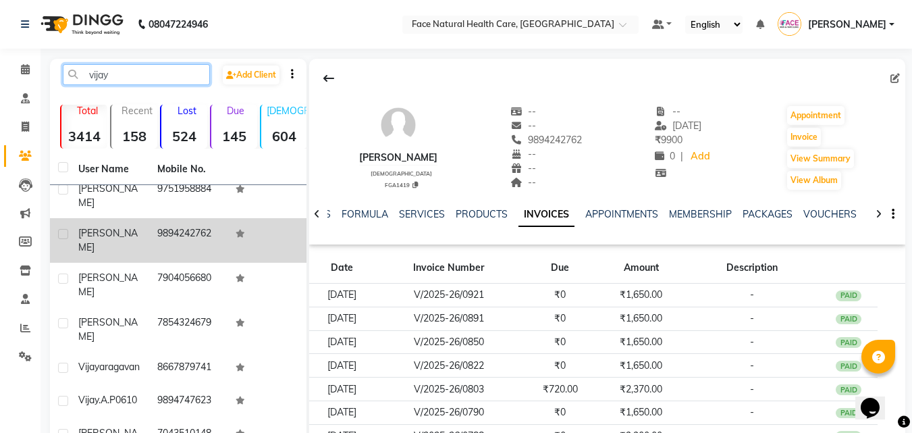
click at [132, 78] on input "vijay" at bounding box center [136, 74] width 147 height 21
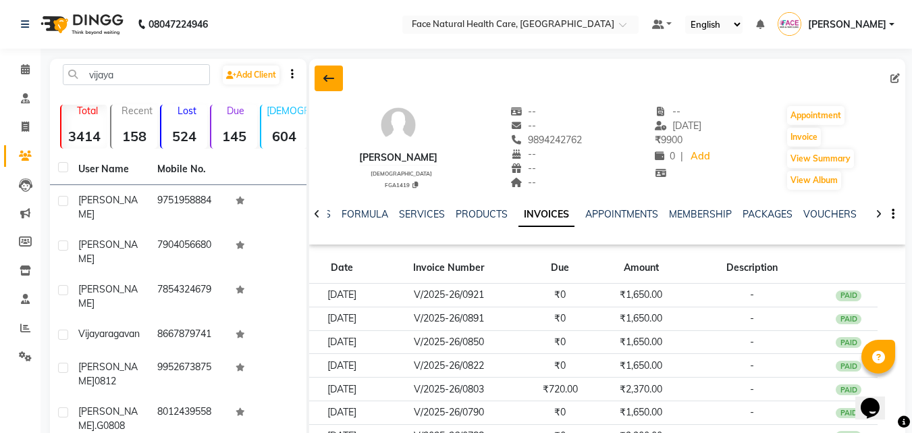
click at [317, 76] on button at bounding box center [329, 78] width 28 height 26
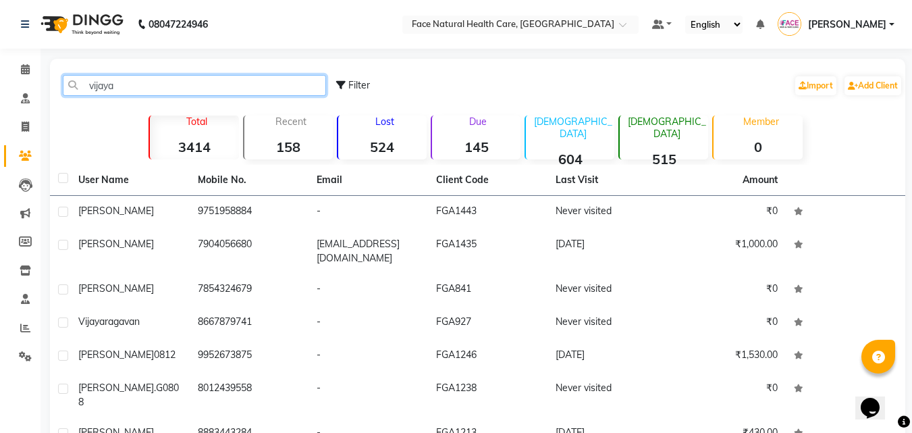
click at [142, 82] on input "vijaya" at bounding box center [194, 85] width 263 height 21
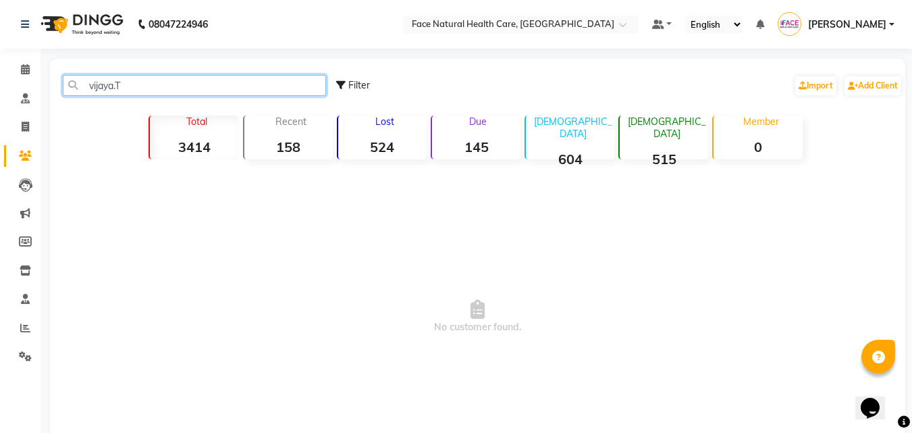
click at [142, 82] on input "vijaya.T" at bounding box center [194, 85] width 263 height 21
type input "vijaya"
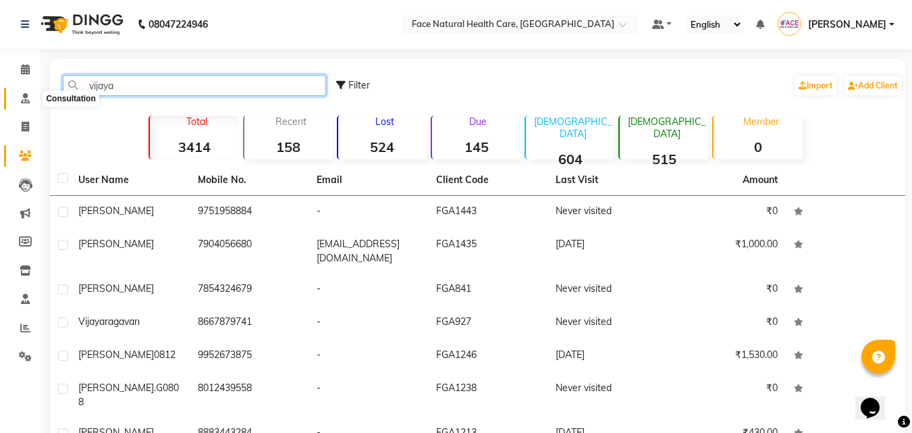
drag, startPoint x: 140, startPoint y: 86, endPoint x: 34, endPoint y: 99, distance: 106.8
click at [34, 99] on app-home "08047224946 Select Location × Face Natural Health Care, Gandhipuram Default Pan…" at bounding box center [456, 343] width 912 height 687
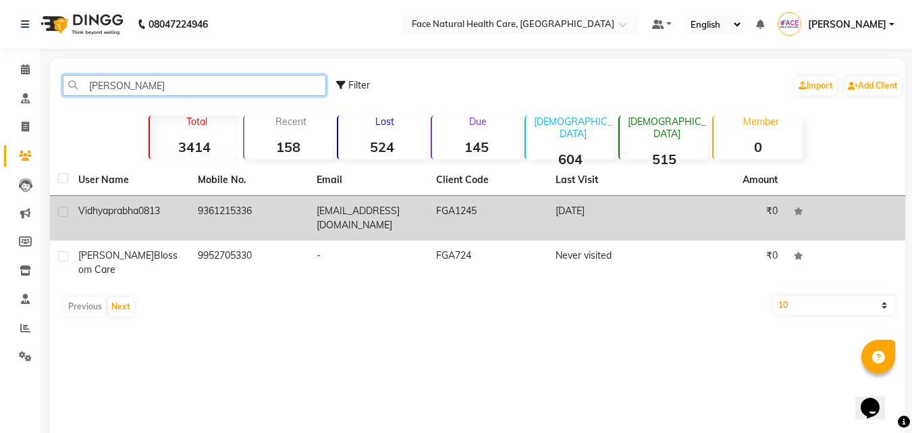
type input "vidhya"
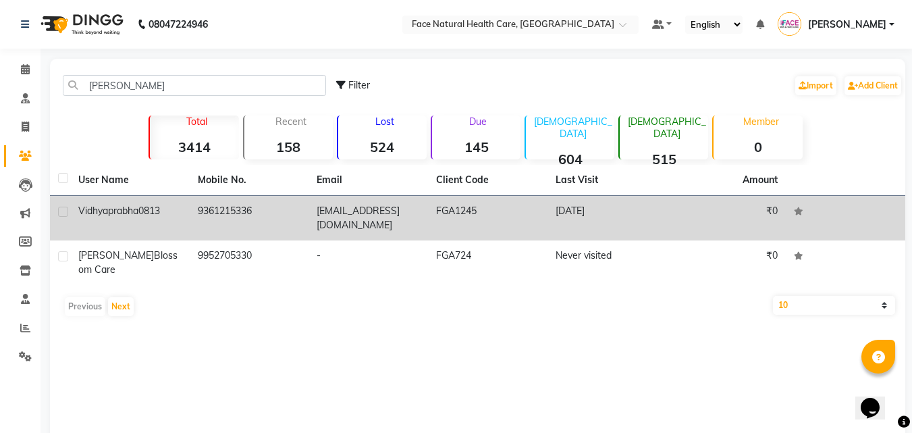
click at [109, 227] on td "Vidhyaprabha 0813" at bounding box center [129, 218] width 119 height 45
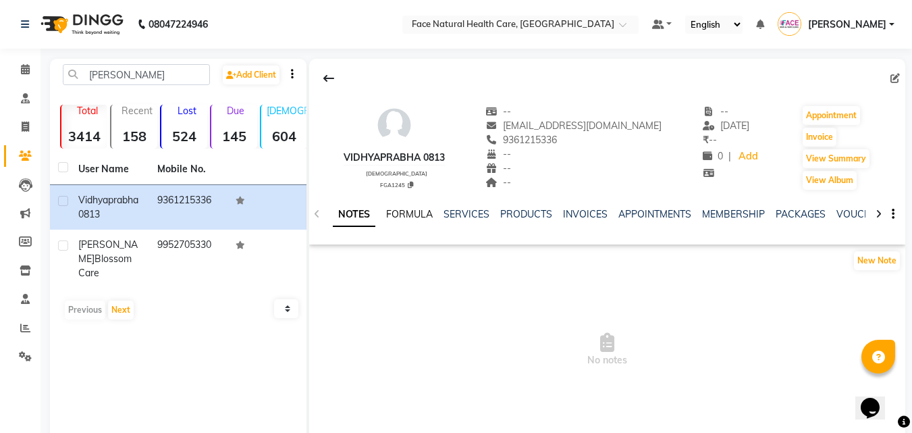
click at [415, 213] on link "FORMULA" at bounding box center [409, 214] width 47 height 12
click at [456, 209] on link "SERVICES" at bounding box center [465, 214] width 46 height 12
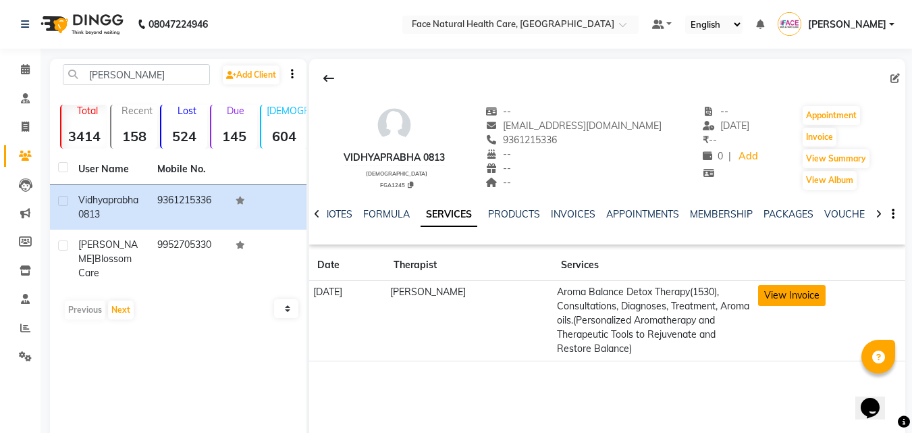
click at [816, 290] on button "View Invoice" at bounding box center [792, 295] width 68 height 21
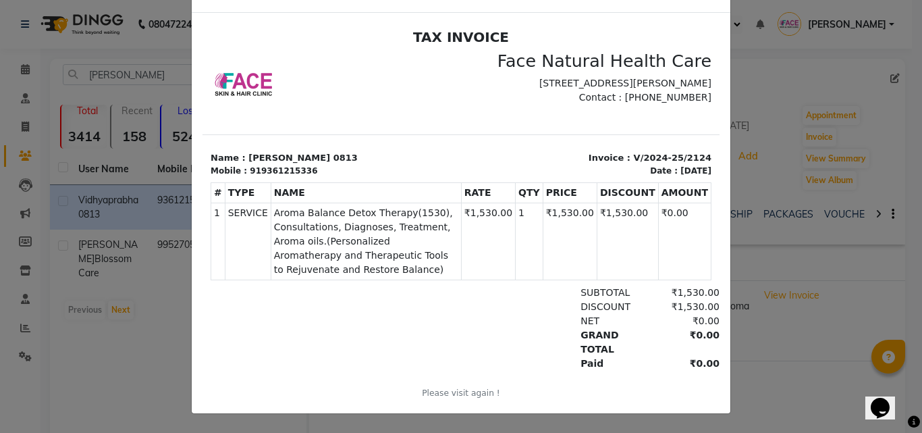
click at [756, 348] on ngb-modal-window "INVOICE View Invoice Close" at bounding box center [461, 216] width 922 height 433
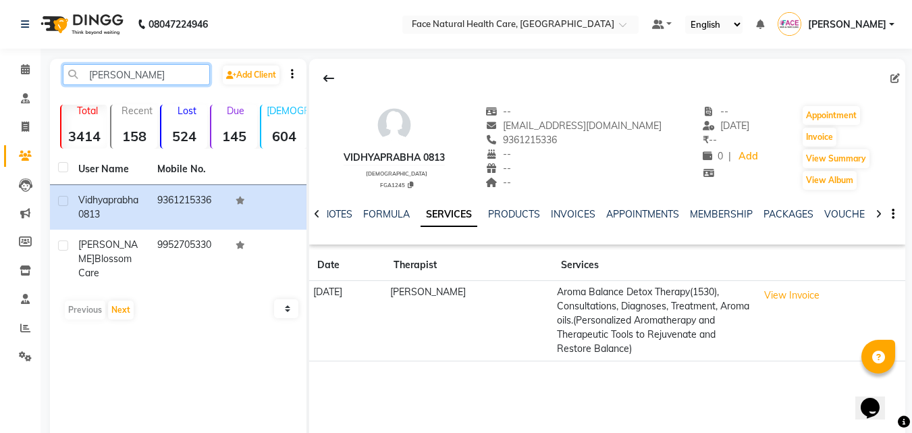
drag, startPoint x: 184, startPoint y: 68, endPoint x: 141, endPoint y: 74, distance: 43.5
click at [141, 74] on input "vidhya" at bounding box center [136, 74] width 147 height 21
click at [329, 79] on icon at bounding box center [328, 78] width 11 height 11
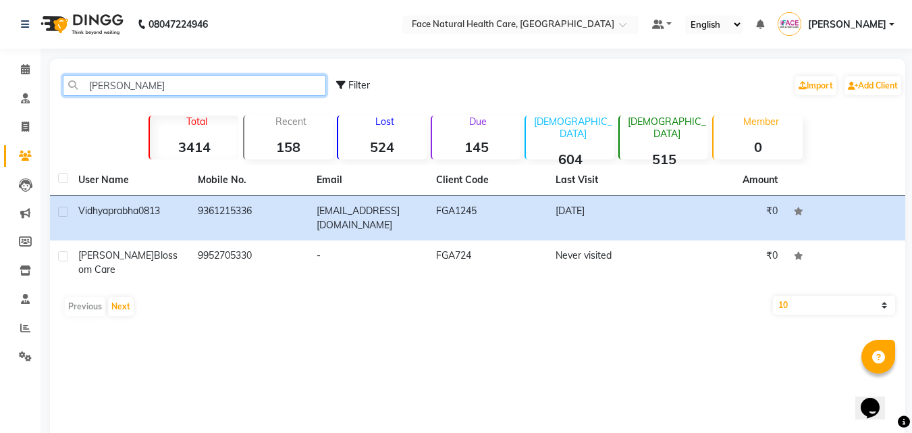
drag, startPoint x: 223, startPoint y: 89, endPoint x: 57, endPoint y: 86, distance: 166.1
click at [57, 86] on div "vidhya" at bounding box center [195, 85] width 284 height 21
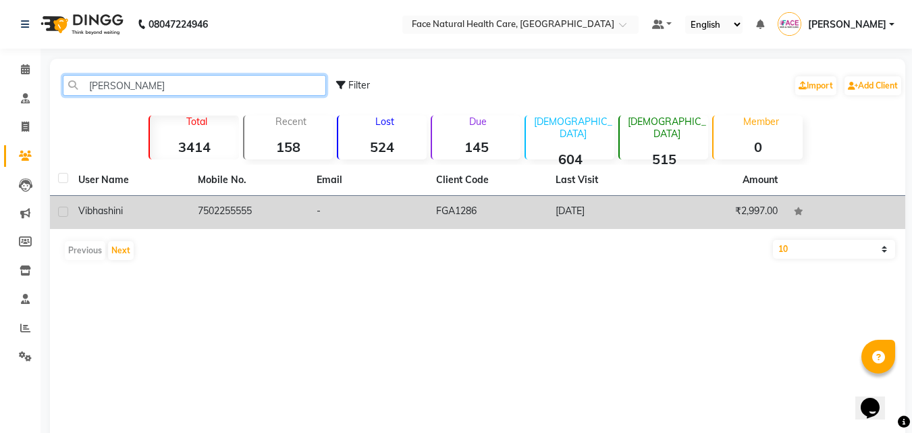
type input "vibhas"
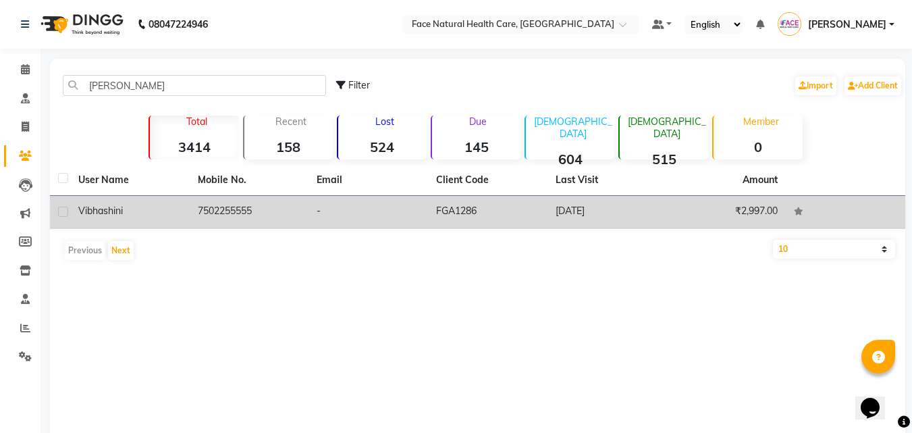
click at [219, 226] on td "7502255555" at bounding box center [249, 212] width 119 height 33
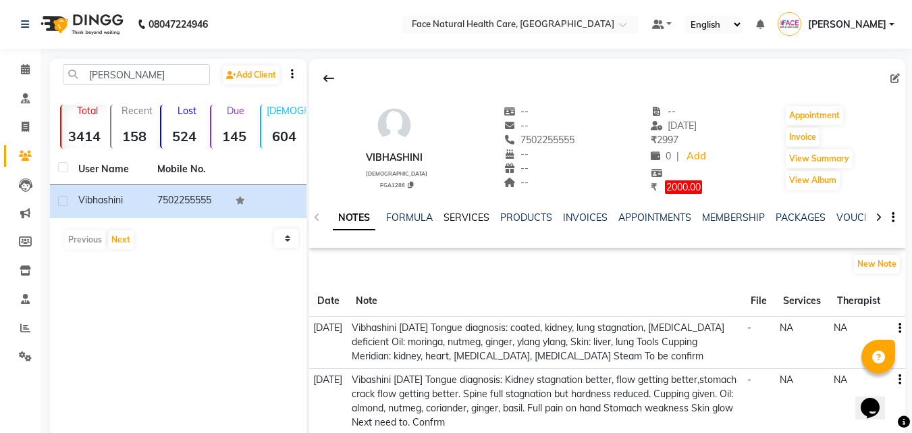
click at [475, 216] on link "SERVICES" at bounding box center [467, 217] width 46 height 12
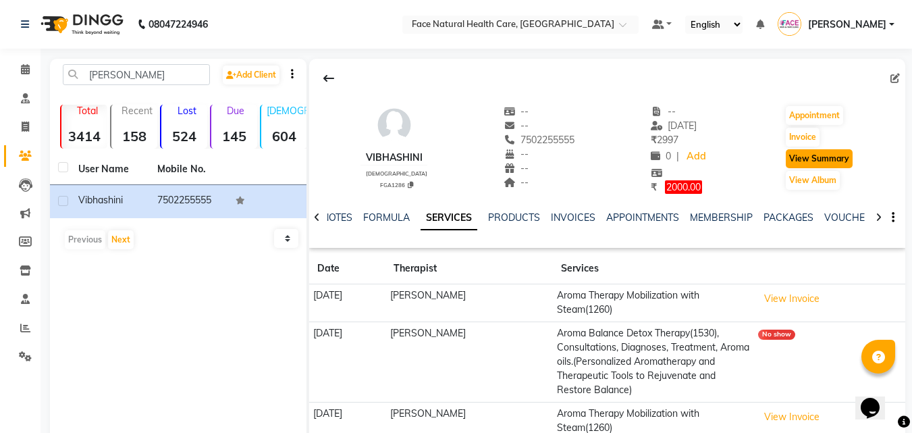
click at [804, 159] on button "View Summary" at bounding box center [819, 158] width 67 height 19
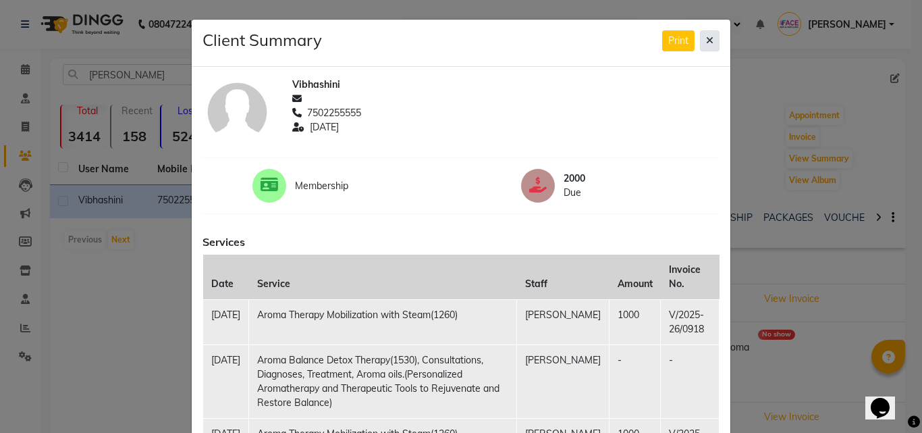
click at [700, 42] on button at bounding box center [710, 40] width 20 height 21
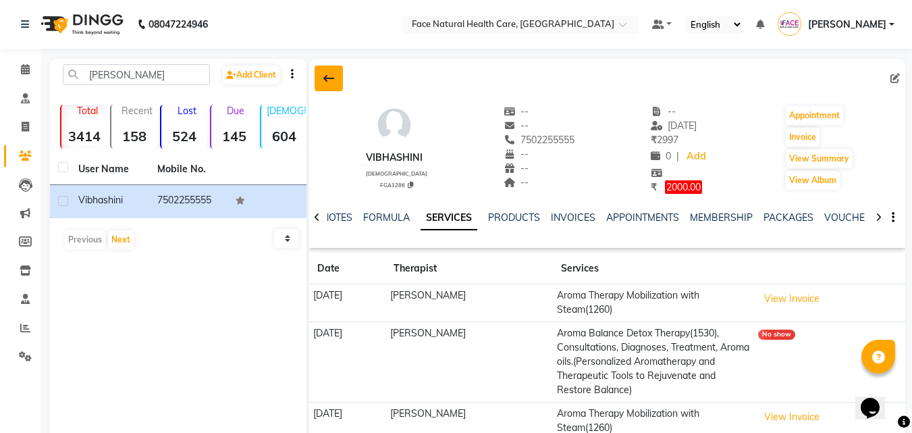
click at [320, 79] on button at bounding box center [329, 78] width 28 height 26
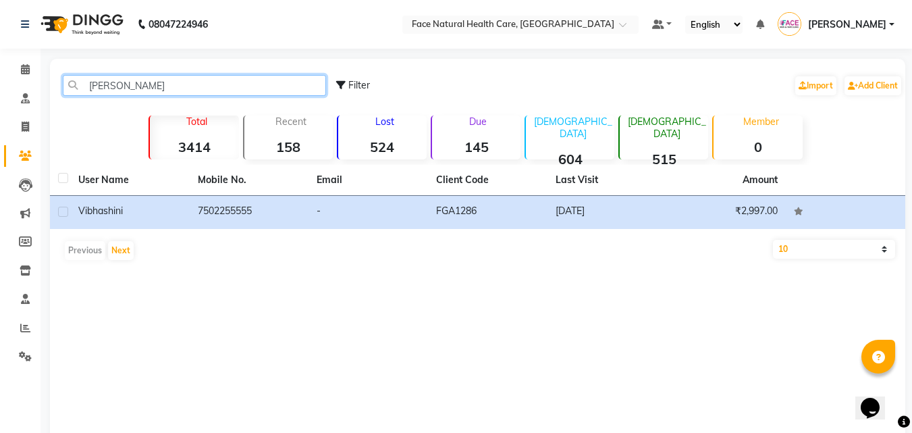
drag, startPoint x: 290, startPoint y: 81, endPoint x: 119, endPoint y: 82, distance: 170.1
click at [119, 82] on input "vibhas" at bounding box center [194, 85] width 263 height 21
drag, startPoint x: 119, startPoint y: 82, endPoint x: 51, endPoint y: 92, distance: 69.5
click at [51, 92] on div "vibhas Filter Import Add Client Total 3414 Recent 158 Lost 524 Due 145 Male 604…" at bounding box center [477, 261] width 855 height 405
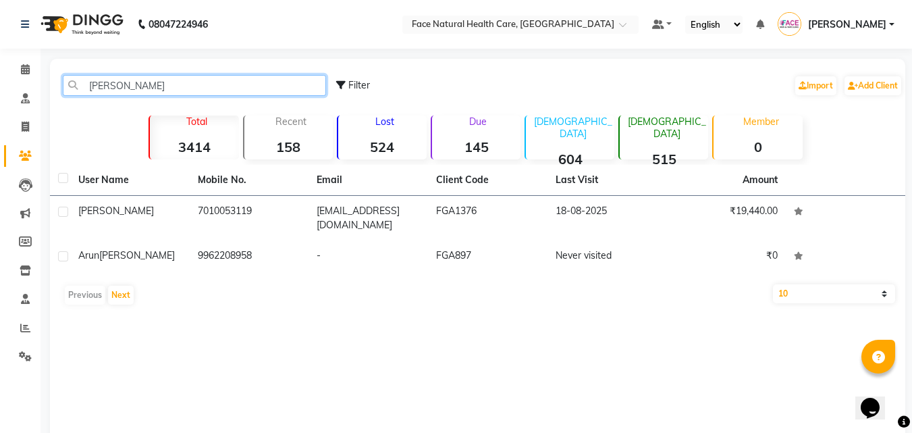
type input "vetrivel"
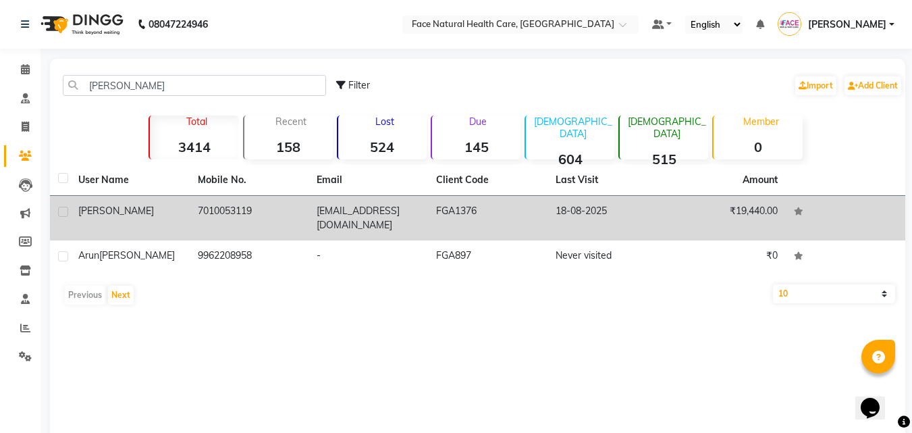
click at [271, 221] on td "7010053119" at bounding box center [249, 218] width 119 height 45
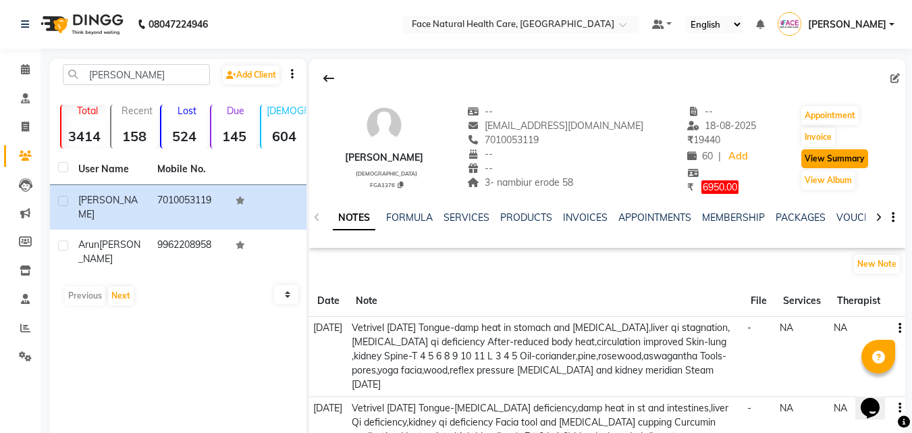
click at [834, 157] on button "View Summary" at bounding box center [834, 158] width 67 height 19
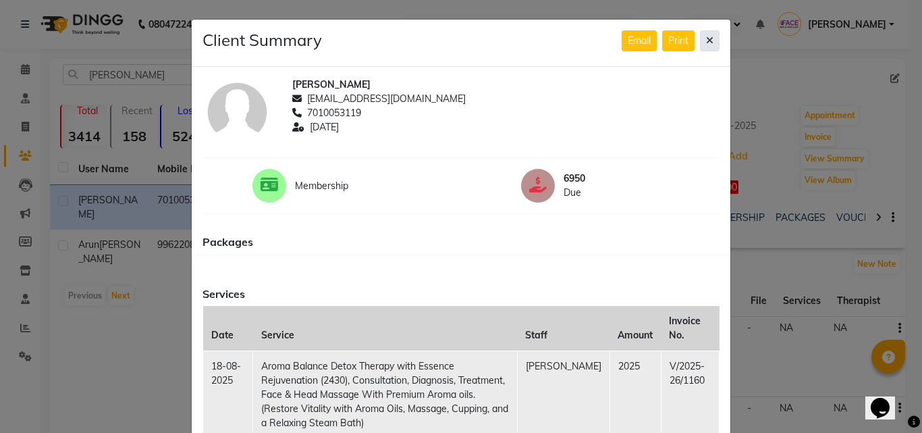
click at [709, 39] on button at bounding box center [710, 40] width 20 height 21
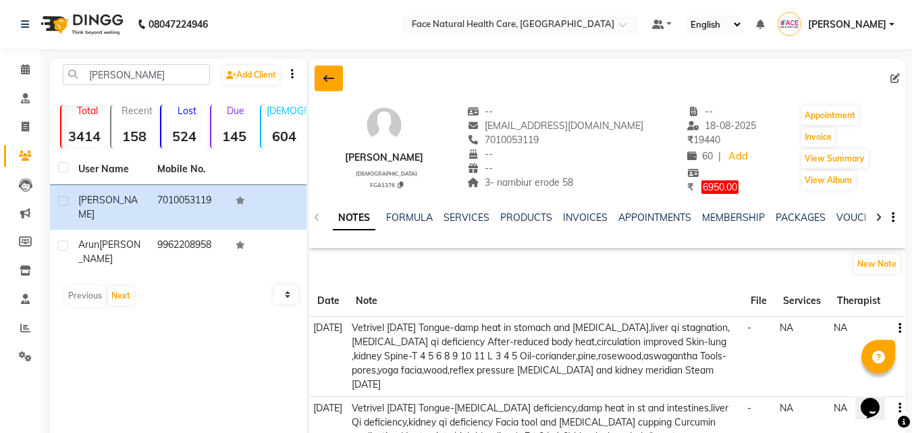
click at [319, 73] on button at bounding box center [329, 78] width 28 height 26
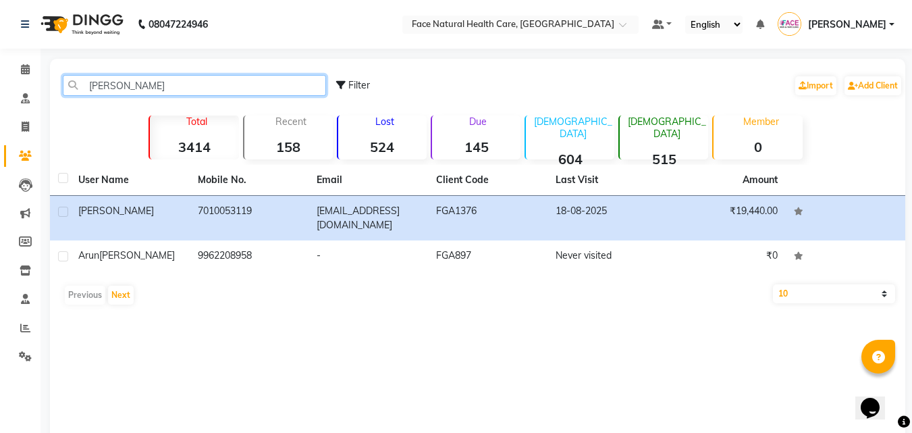
drag, startPoint x: 233, startPoint y: 80, endPoint x: 51, endPoint y: 79, distance: 181.6
click at [51, 79] on div "vetrivel Filter Import Add Client Total 3414 Recent 158 Lost 524 Due 145 Male 6…" at bounding box center [477, 261] width 855 height 405
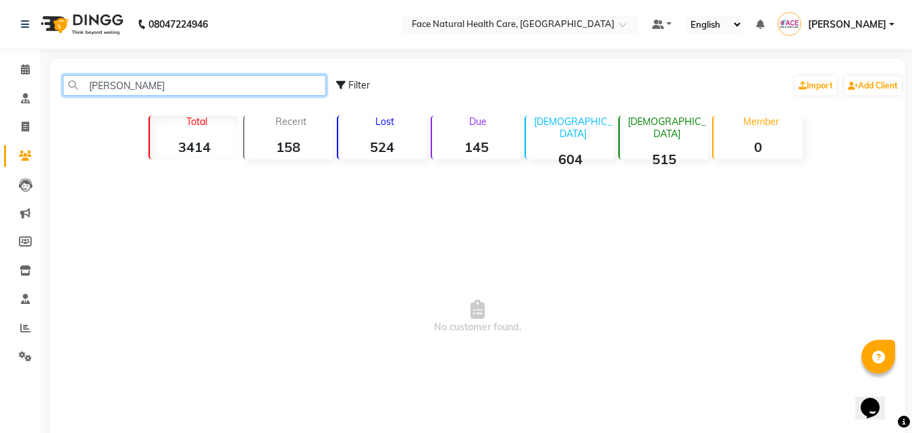
type input "venkat raman"
drag, startPoint x: 160, startPoint y: 84, endPoint x: 0, endPoint y: 86, distance: 160.0
click at [0, 86] on app-home "08047224946 Select Location × Face Natural Health Care, Gandhipuram Default Pan…" at bounding box center [456, 258] width 912 height 516
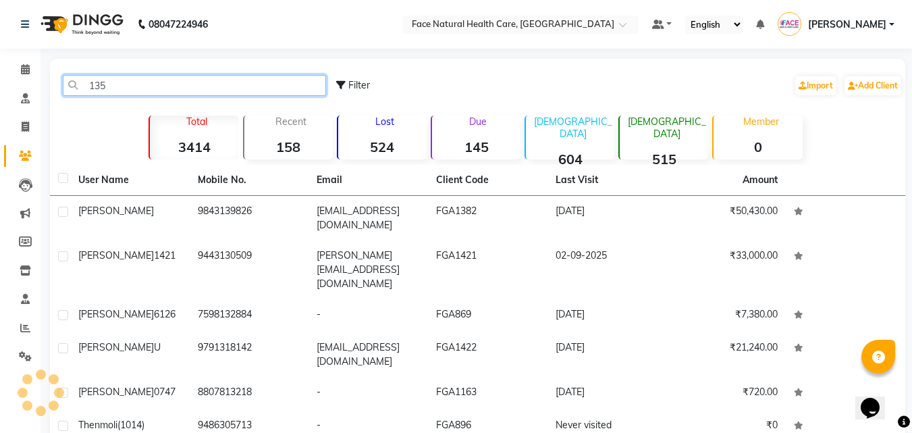
type input "1352"
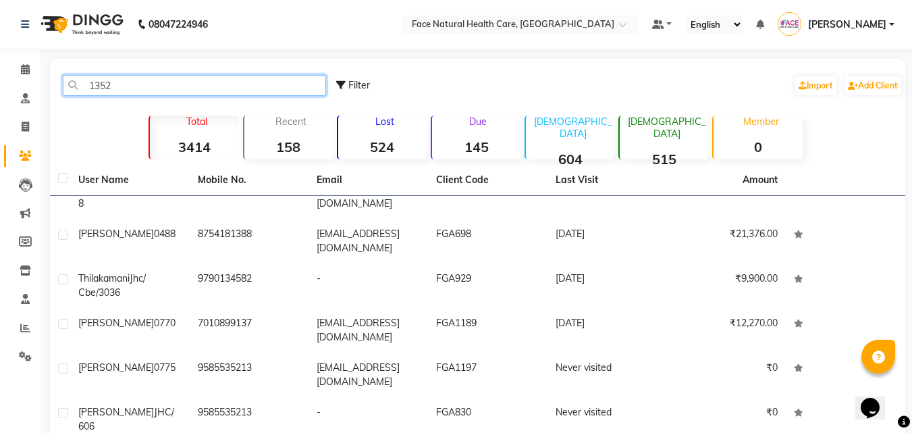
scroll to position [945, 0]
drag, startPoint x: 169, startPoint y: 88, endPoint x: 58, endPoint y: 90, distance: 110.7
click at [58, 90] on div "1352" at bounding box center [195, 85] width 284 height 21
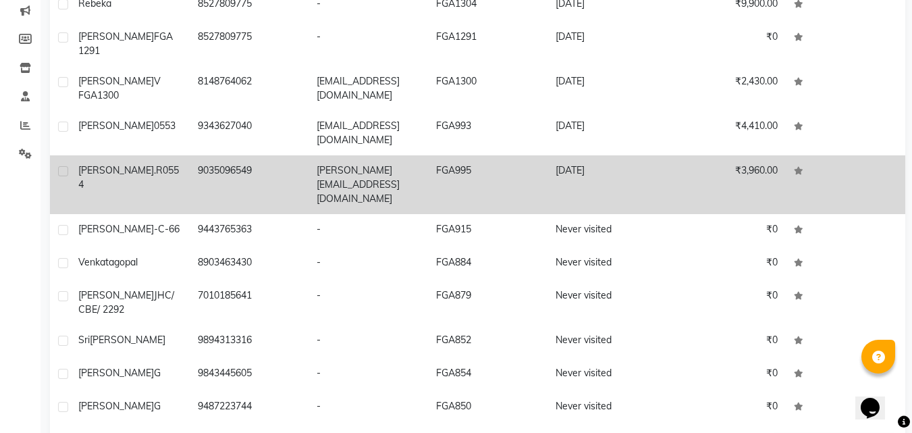
scroll to position [254, 0]
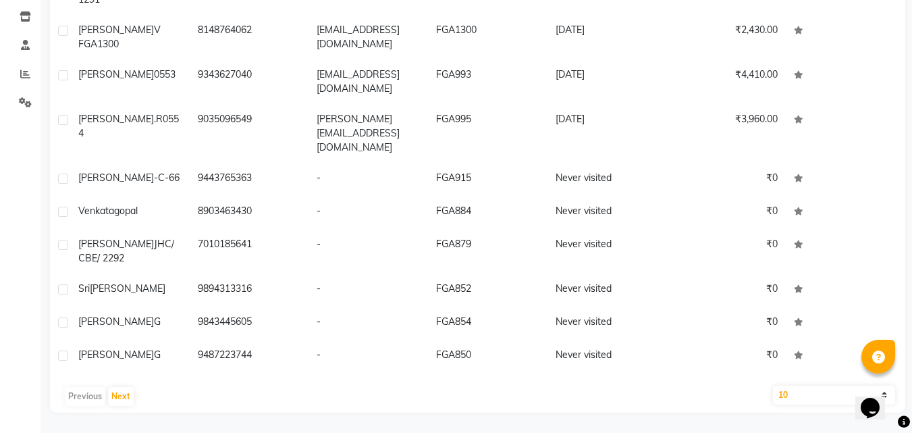
type input "venkat"
click at [813, 393] on select "10 50 100" at bounding box center [834, 394] width 122 height 19
select select "100"
click at [773, 385] on select "10 50 100" at bounding box center [834, 394] width 122 height 19
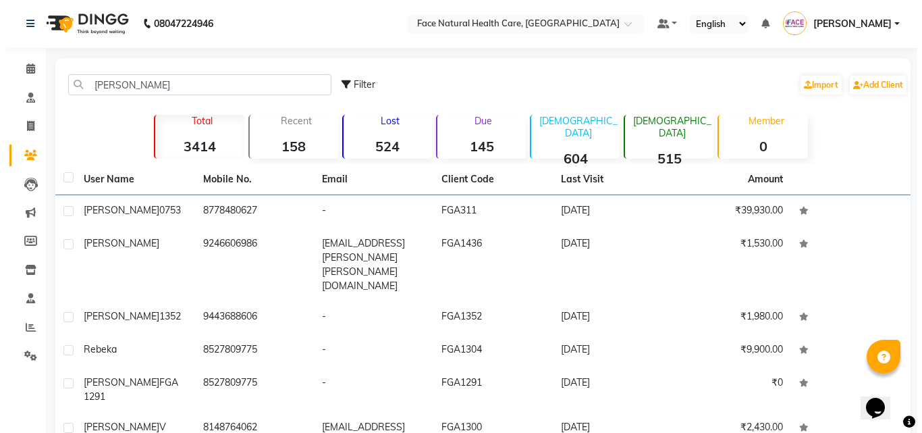
scroll to position [0, 0]
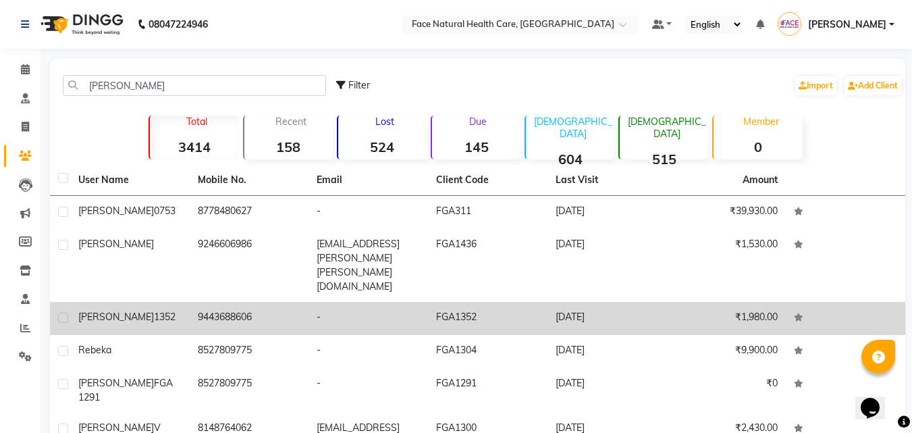
click at [431, 302] on td "FGA1352" at bounding box center [487, 318] width 119 height 33
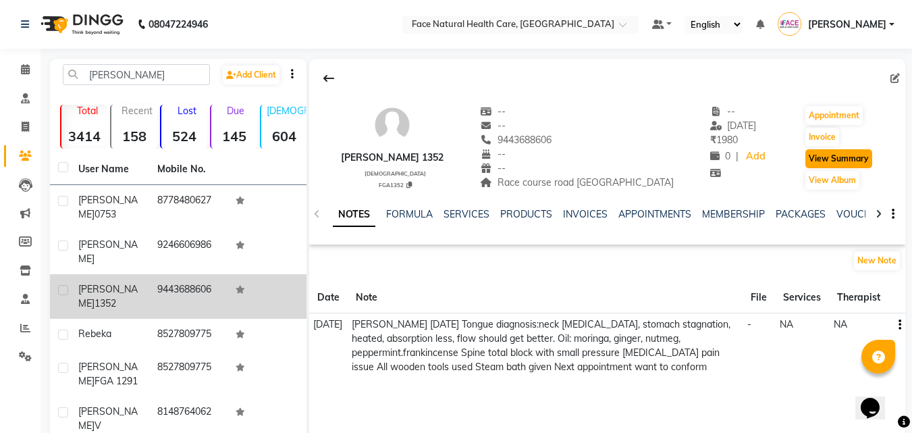
click at [835, 153] on button "View Summary" at bounding box center [838, 158] width 67 height 19
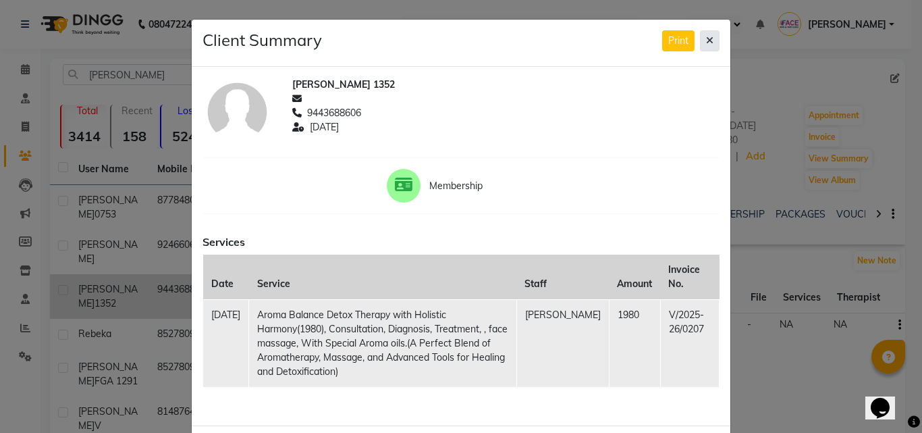
click at [709, 46] on button at bounding box center [710, 40] width 20 height 21
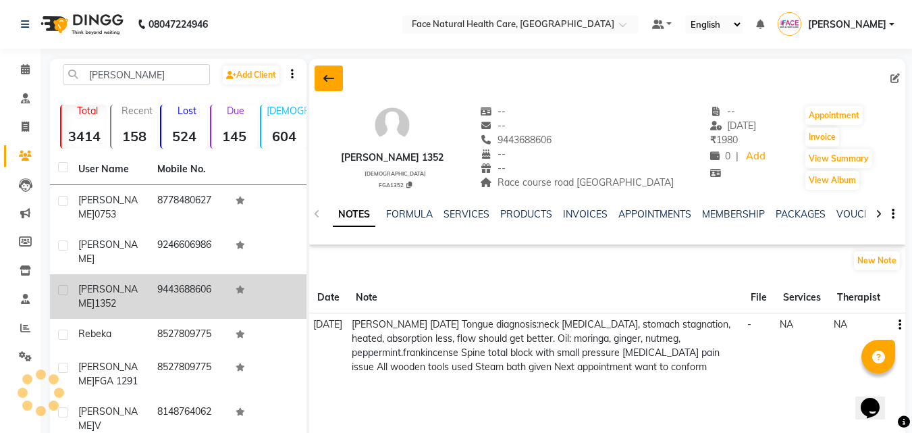
click at [330, 78] on icon at bounding box center [328, 78] width 11 height 11
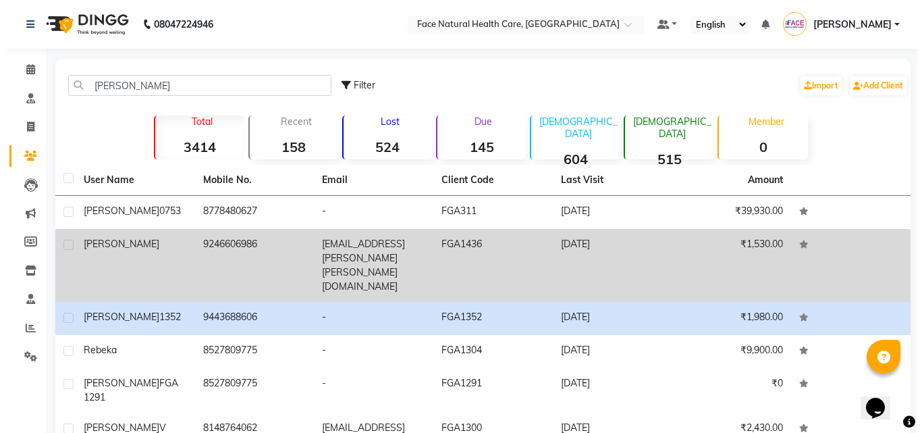
scroll to position [68, 0]
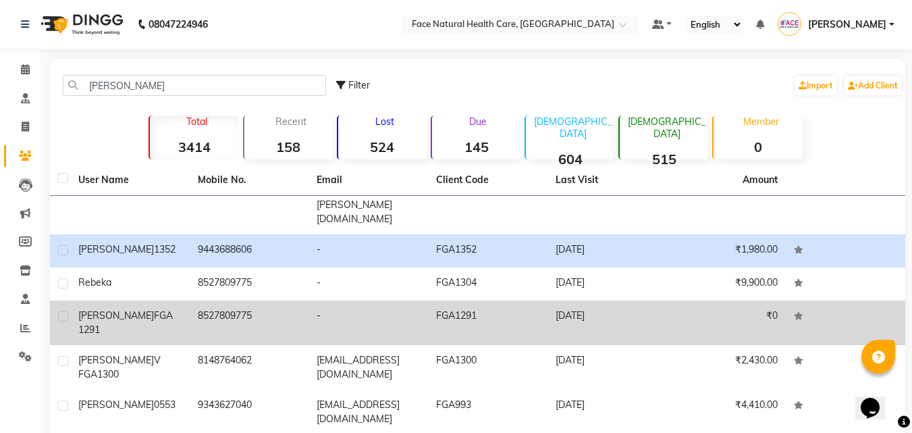
click at [444, 300] on td "FGA1291" at bounding box center [487, 322] width 119 height 45
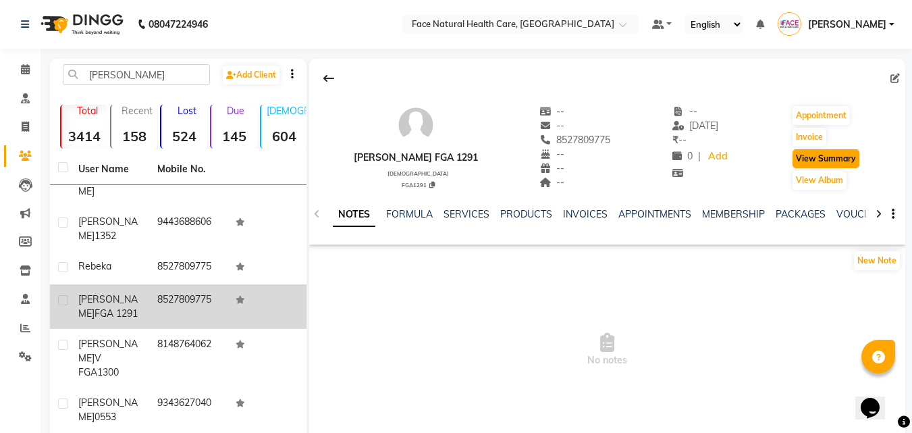
click at [826, 157] on button "View Summary" at bounding box center [825, 158] width 67 height 19
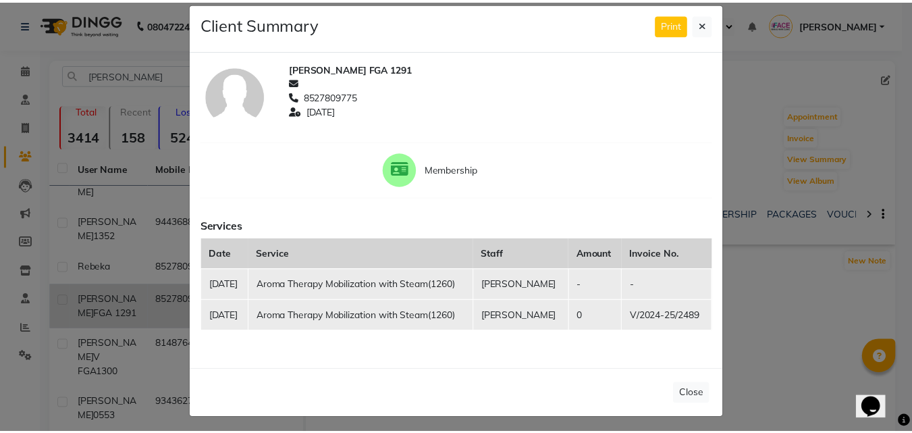
scroll to position [21, 0]
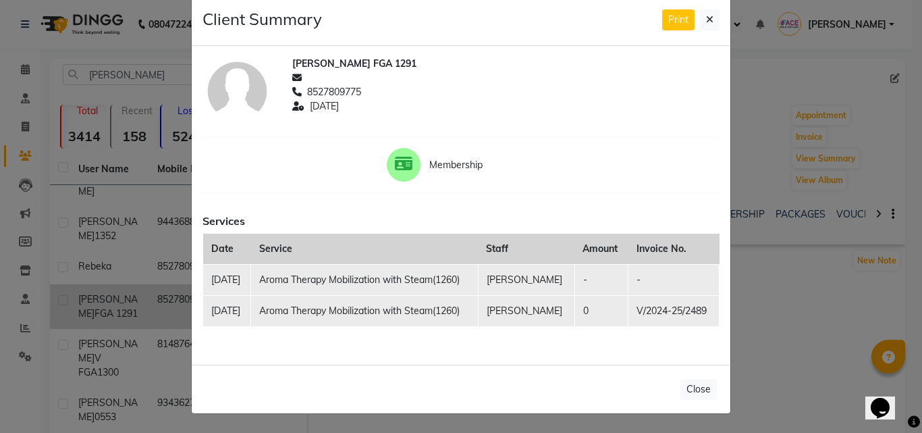
click at [691, 20] on div "Print" at bounding box center [690, 19] width 57 height 21
click at [712, 19] on button at bounding box center [710, 19] width 20 height 21
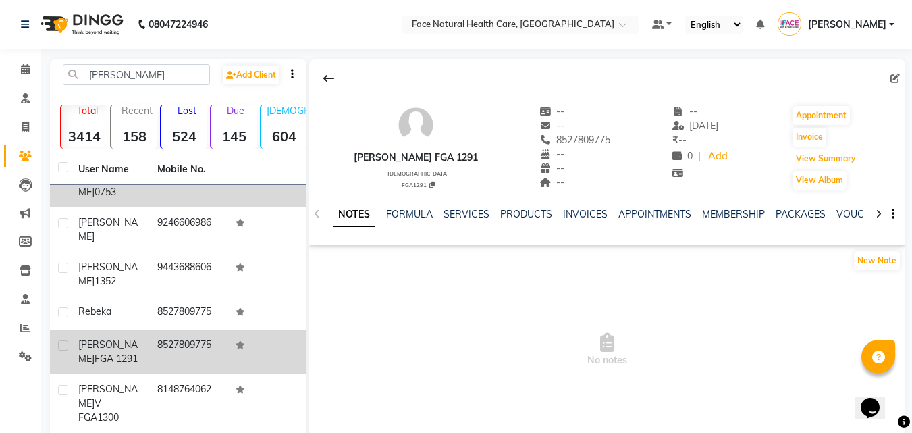
scroll to position [0, 0]
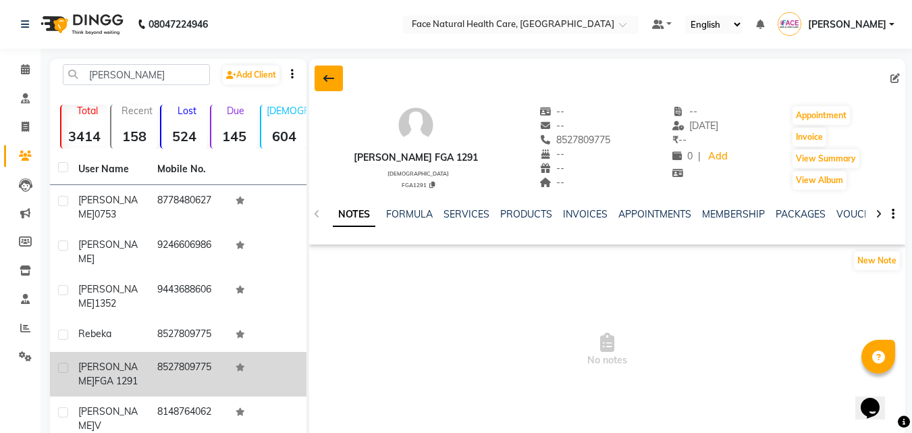
click at [335, 68] on button at bounding box center [329, 78] width 28 height 26
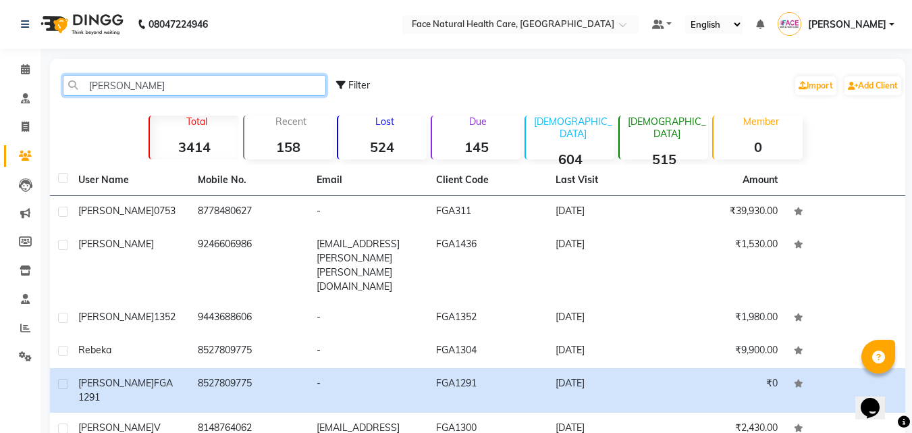
drag, startPoint x: 181, startPoint y: 78, endPoint x: 82, endPoint y: 88, distance: 99.1
click at [82, 88] on input "venkat" at bounding box center [194, 85] width 263 height 21
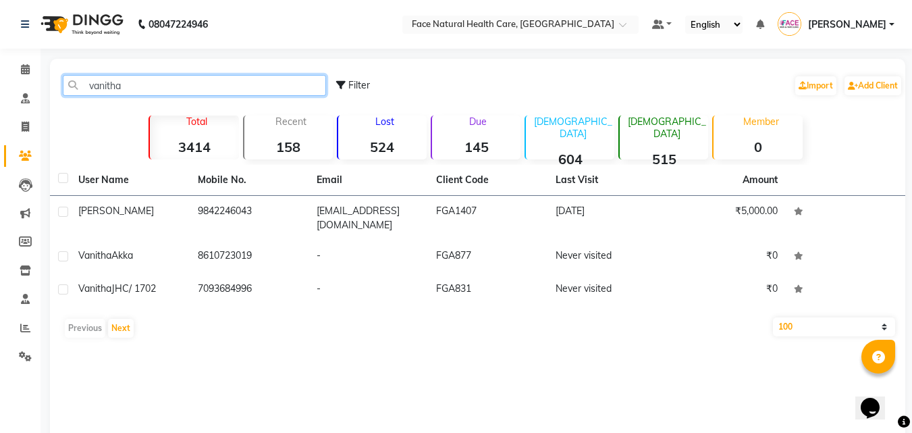
type input "vanitha"
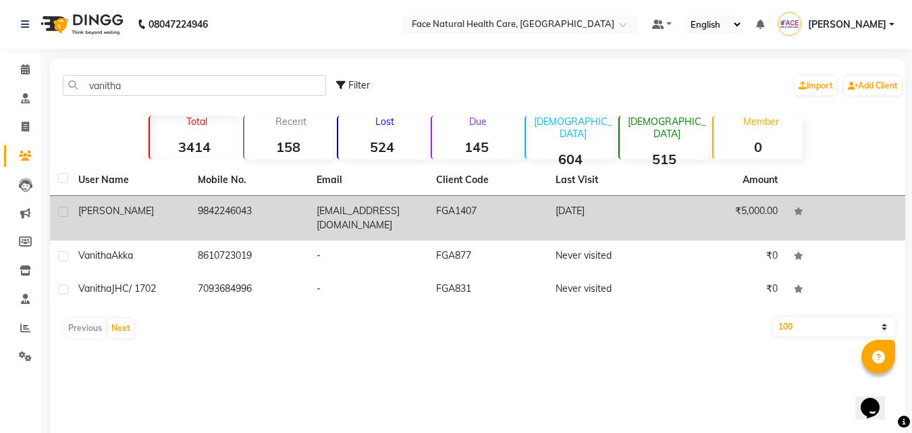
click at [196, 211] on td "9842246043" at bounding box center [249, 218] width 119 height 45
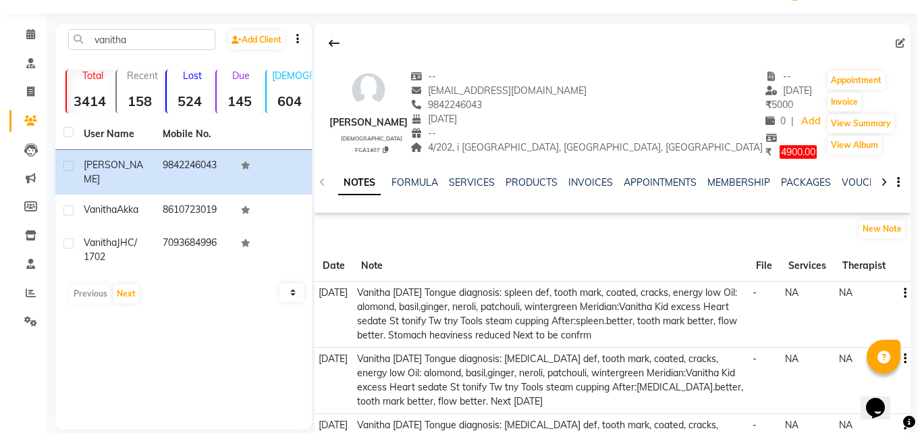
scroll to position [68, 0]
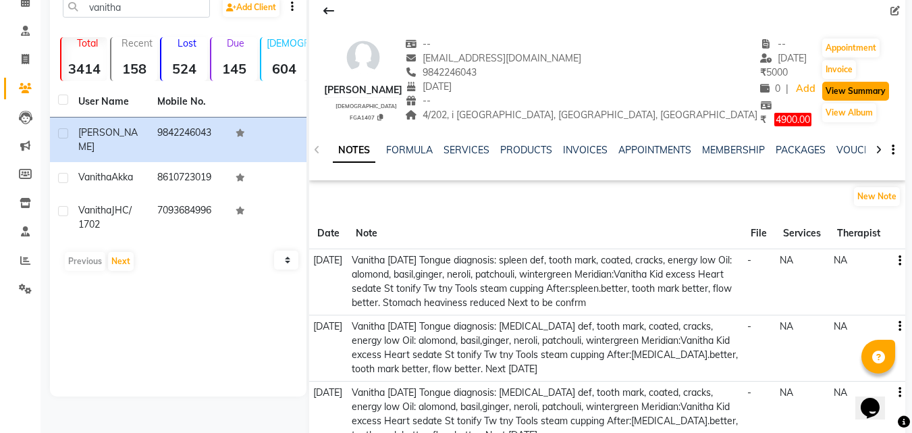
click at [850, 84] on button "View Summary" at bounding box center [855, 91] width 67 height 19
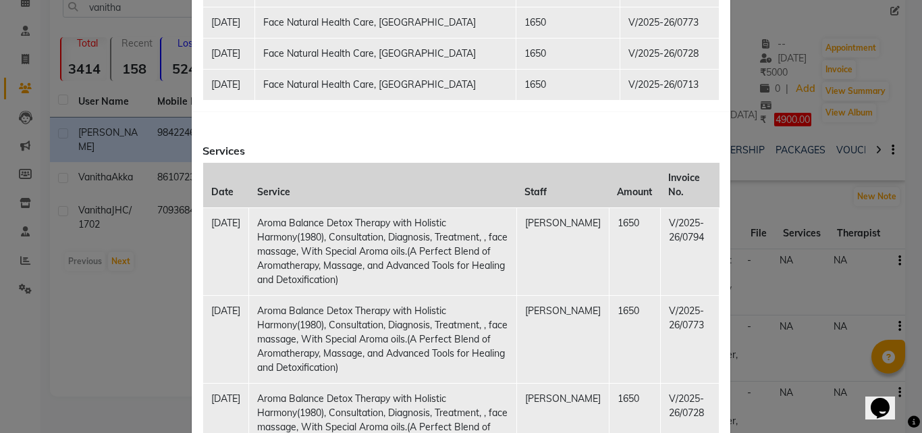
scroll to position [0, 0]
